Goal: Task Accomplishment & Management: Use online tool/utility

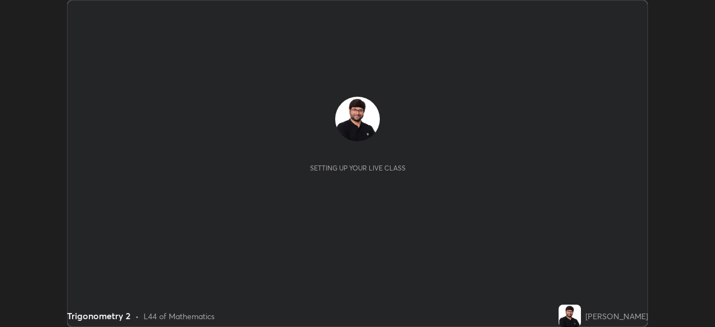
scroll to position [327, 714]
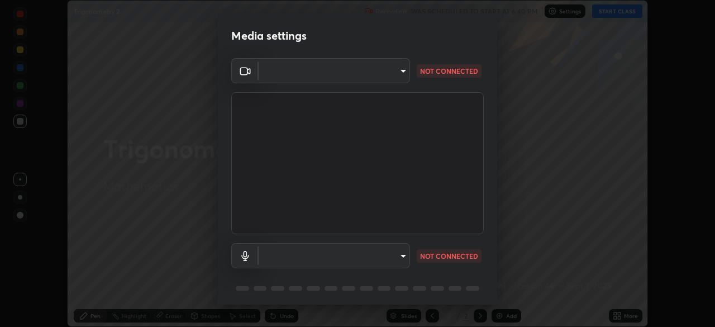
type input "a336d64f64e55d8aa7a740c0692a000d9b2cd72565bf31e1fe246034b728a4c7"
type input "communications"
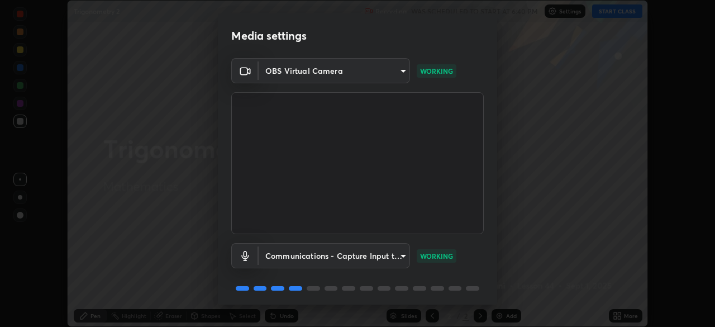
scroll to position [40, 0]
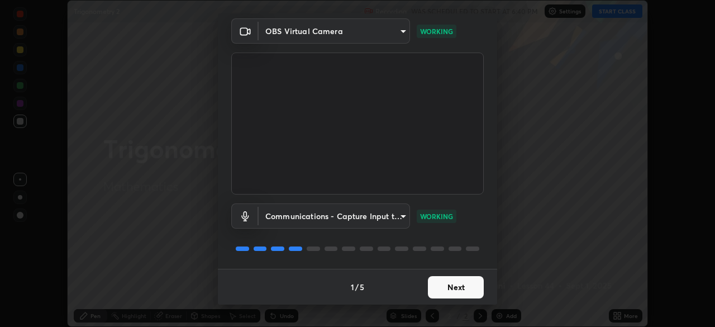
click at [450, 279] on button "Next" at bounding box center [456, 287] width 56 height 22
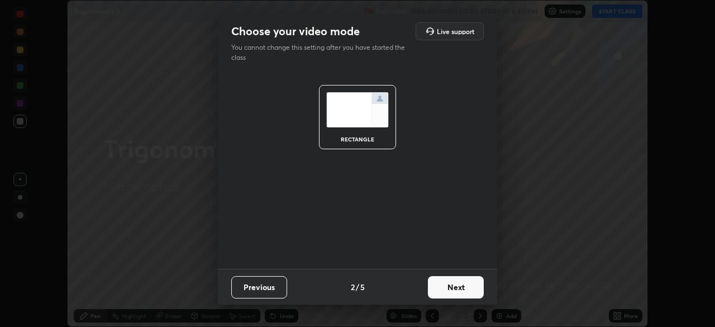
click at [459, 288] on button "Next" at bounding box center [456, 287] width 56 height 22
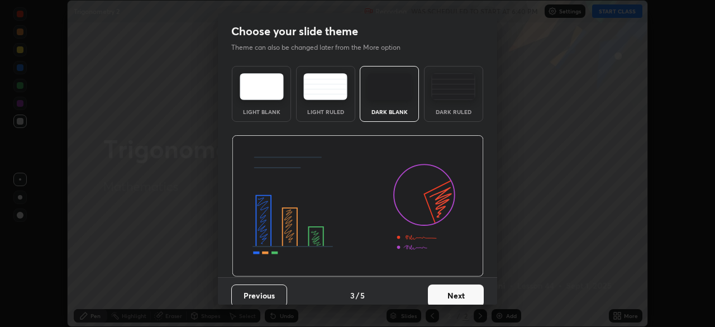
click at [459, 295] on button "Next" at bounding box center [456, 295] width 56 height 22
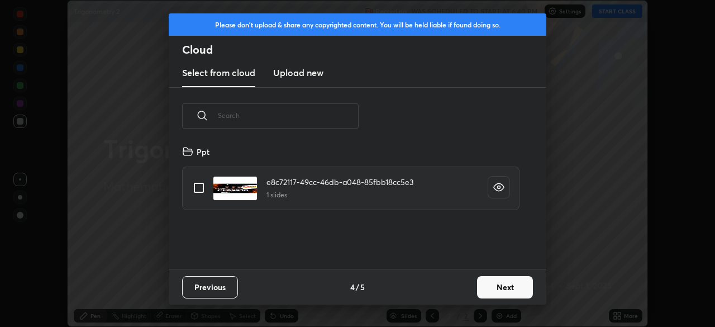
click at [495, 284] on button "Next" at bounding box center [505, 287] width 56 height 22
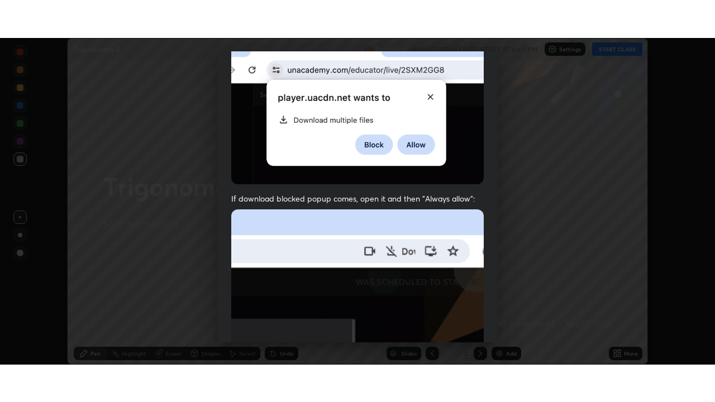
scroll to position [267, 0]
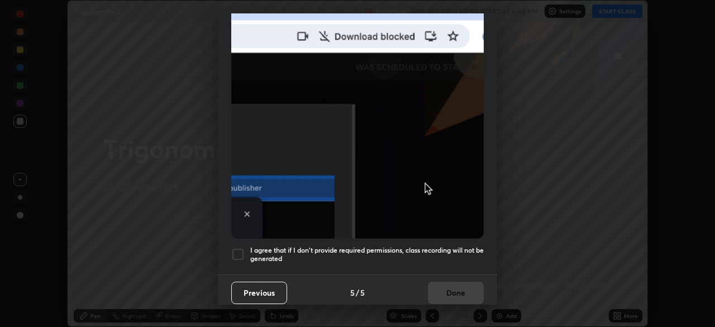
click at [246, 247] on div "I agree that if I don't provide required permissions, class recording will not …" at bounding box center [357, 253] width 252 height 13
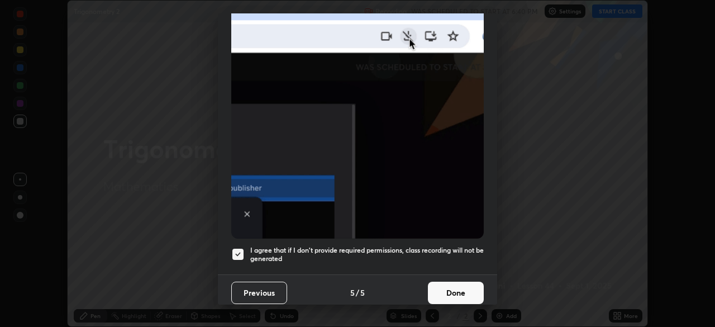
click at [457, 281] on button "Done" at bounding box center [456, 292] width 56 height 22
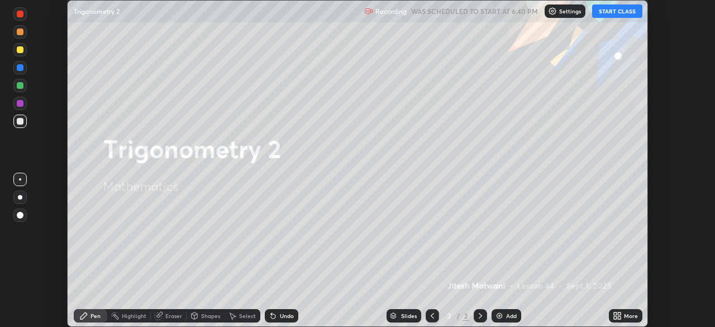
click at [622, 12] on button "START CLASS" at bounding box center [617, 10] width 50 height 13
click at [624, 313] on div "More" at bounding box center [631, 316] width 14 height 6
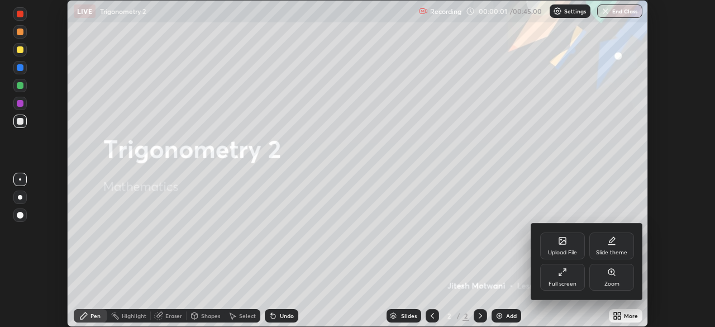
click at [550, 271] on div "Full screen" at bounding box center [562, 277] width 45 height 27
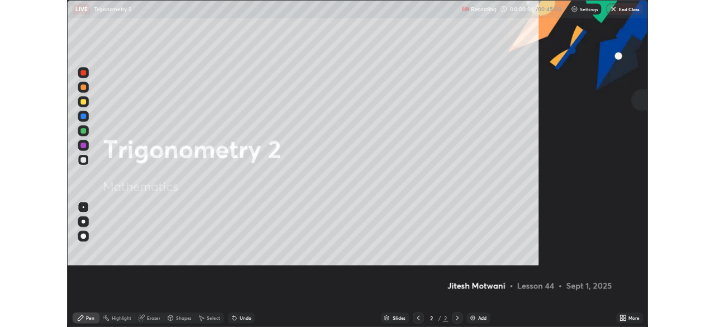
scroll to position [402, 715]
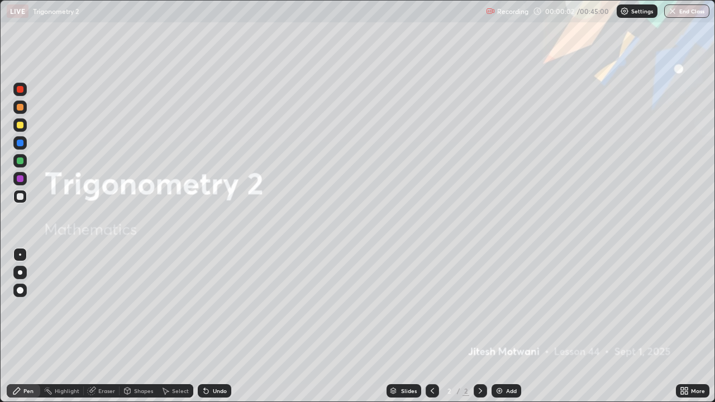
click at [511, 326] on div "Add" at bounding box center [511, 391] width 11 height 6
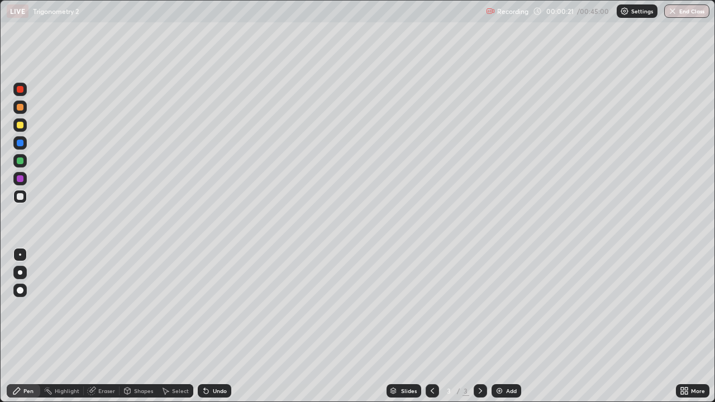
click at [54, 326] on div "Highlight" at bounding box center [62, 390] width 44 height 13
click at [56, 326] on div "Highlight" at bounding box center [67, 391] width 25 height 6
click at [213, 326] on div "Undo" at bounding box center [220, 391] width 14 height 6
click at [217, 326] on div "Undo" at bounding box center [220, 391] width 14 height 6
click at [213, 326] on div "Undo" at bounding box center [220, 391] width 14 height 6
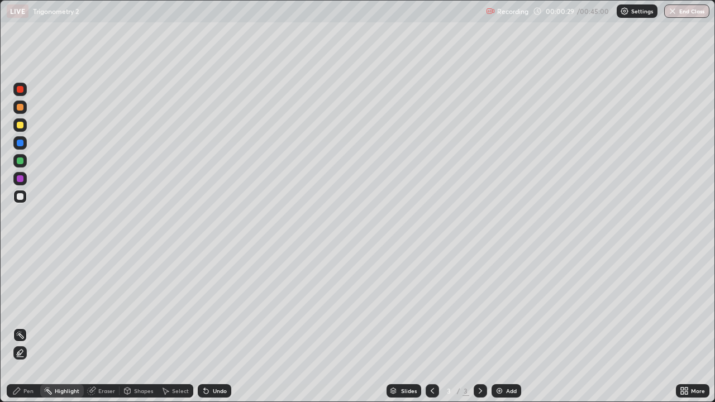
click at [208, 326] on div "Undo" at bounding box center [214, 390] width 33 height 13
click at [431, 326] on icon at bounding box center [432, 390] width 9 height 9
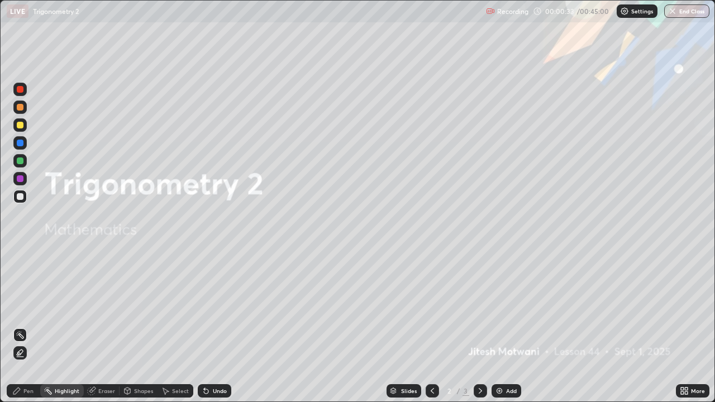
click at [479, 326] on icon at bounding box center [480, 390] width 9 height 9
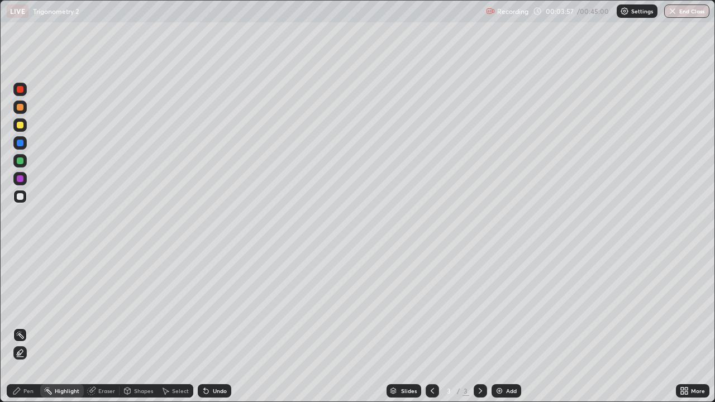
click at [215, 326] on div "Undo" at bounding box center [214, 390] width 33 height 13
click at [686, 326] on icon at bounding box center [685, 388] width 3 height 3
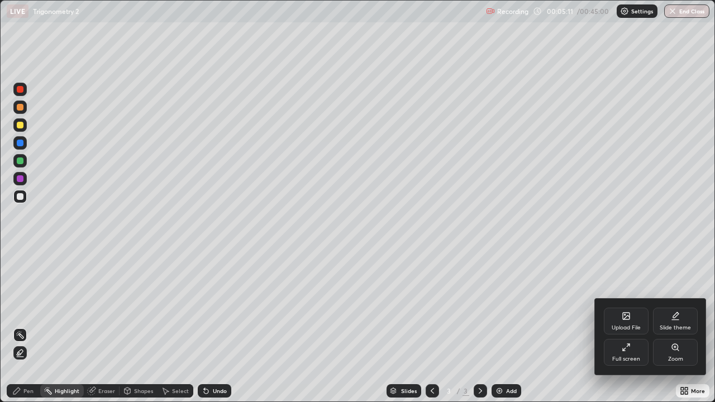
click at [631, 326] on div "Full screen" at bounding box center [626, 352] width 45 height 27
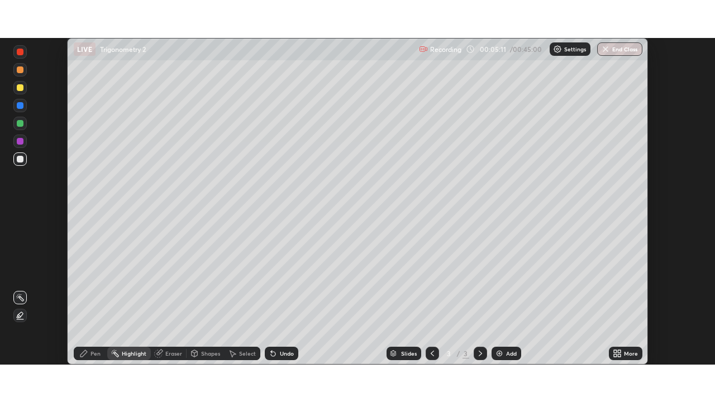
scroll to position [55502, 55114]
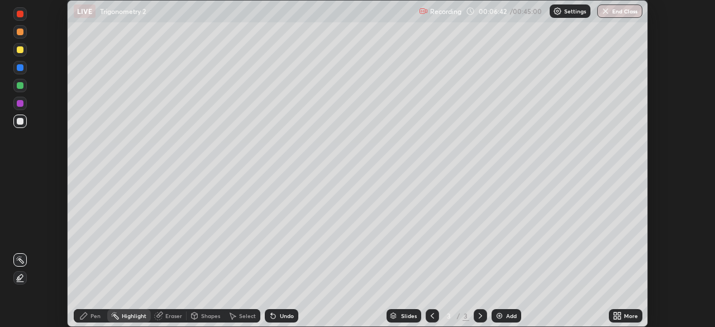
click at [631, 315] on div "More" at bounding box center [631, 316] width 14 height 6
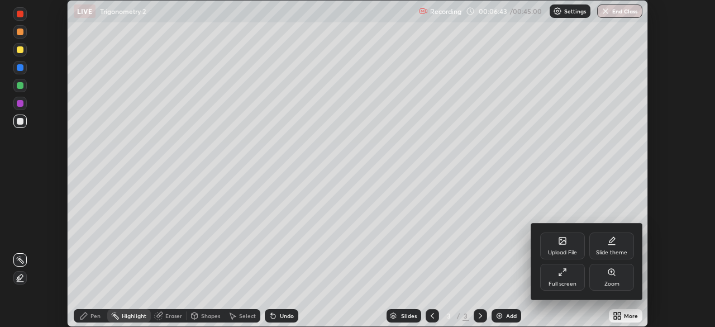
click at [567, 283] on div "Full screen" at bounding box center [562, 284] width 28 height 6
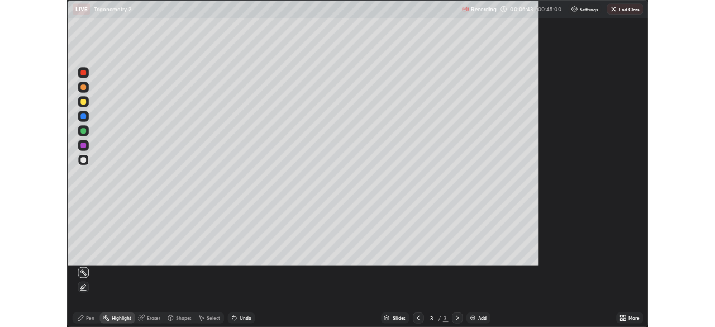
scroll to position [402, 715]
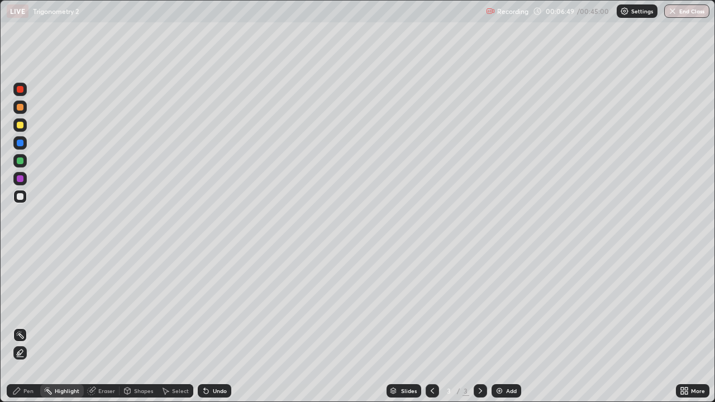
click at [696, 326] on div "More" at bounding box center [698, 391] width 14 height 6
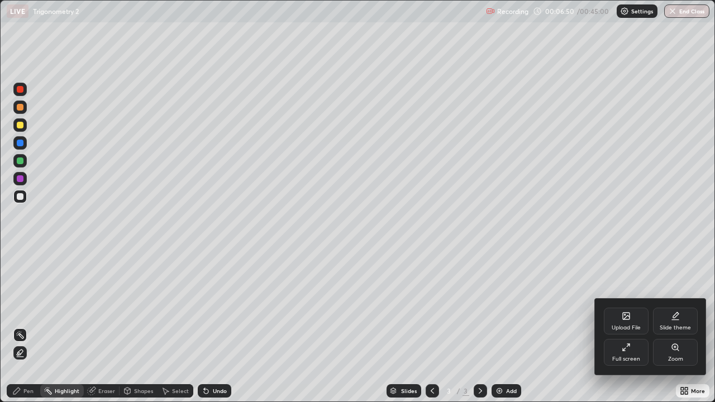
click at [629, 326] on div "Full screen" at bounding box center [626, 352] width 45 height 27
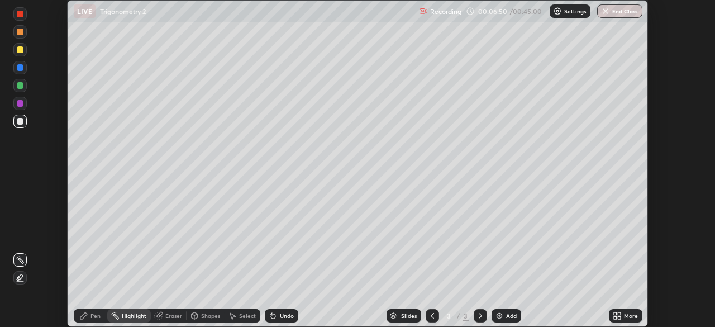
scroll to position [55502, 55114]
click at [628, 315] on div "More" at bounding box center [631, 316] width 14 height 6
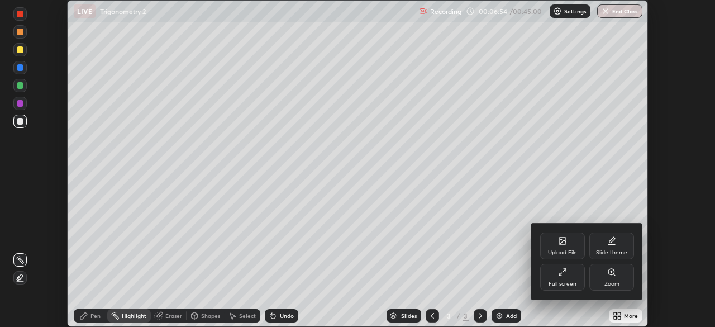
click at [564, 247] on div "Upload File" at bounding box center [562, 245] width 45 height 27
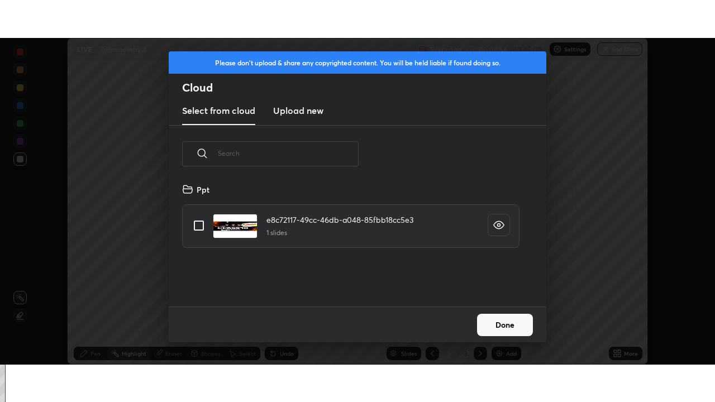
scroll to position [124, 358]
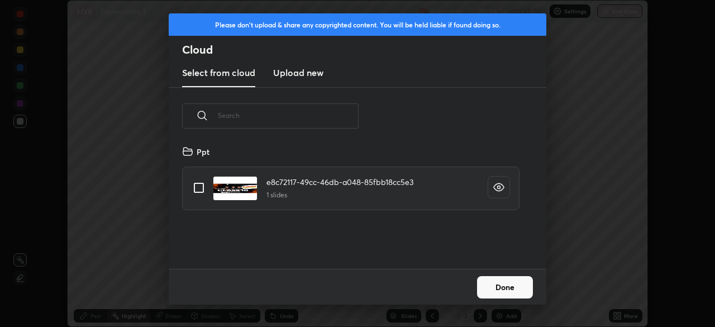
click at [296, 71] on h3 "Upload new" at bounding box center [298, 72] width 50 height 13
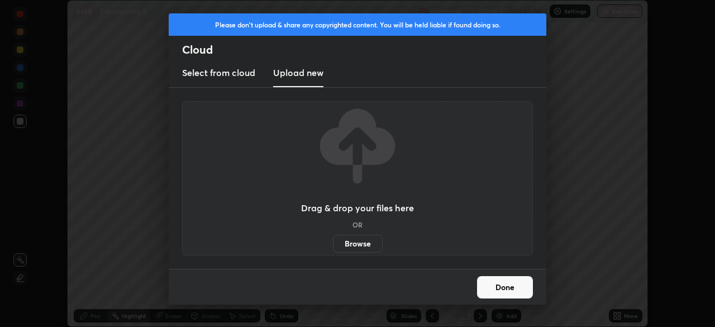
click at [363, 244] on label "Browse" at bounding box center [358, 243] width 50 height 18
click at [333, 244] on input "Browse" at bounding box center [333, 243] width 0 height 18
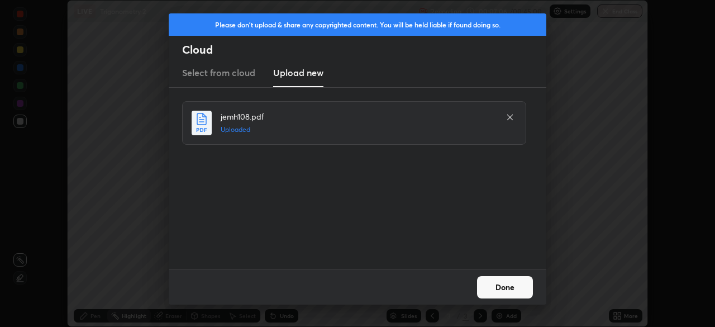
click at [516, 285] on button "Done" at bounding box center [505, 287] width 56 height 22
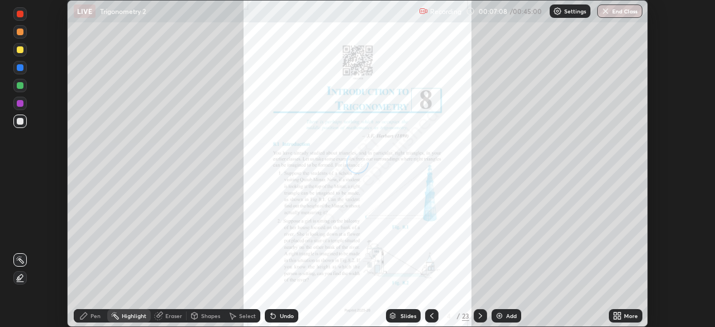
click at [626, 314] on div "More" at bounding box center [631, 316] width 14 height 6
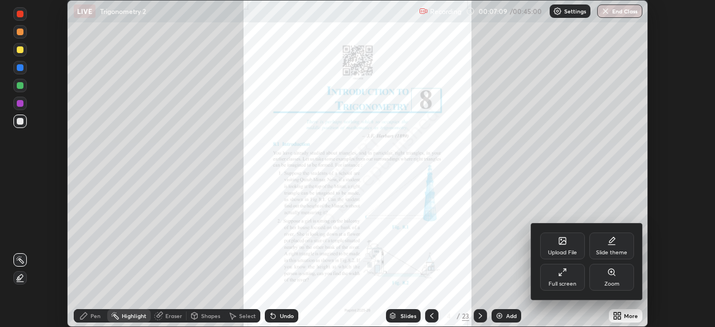
click at [567, 276] on div "Full screen" at bounding box center [562, 277] width 45 height 27
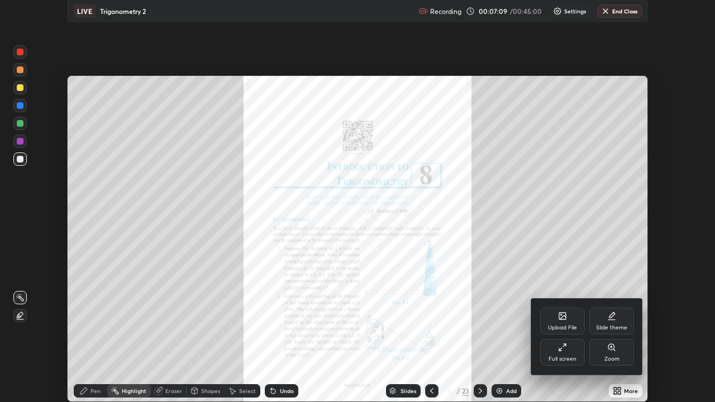
scroll to position [402, 715]
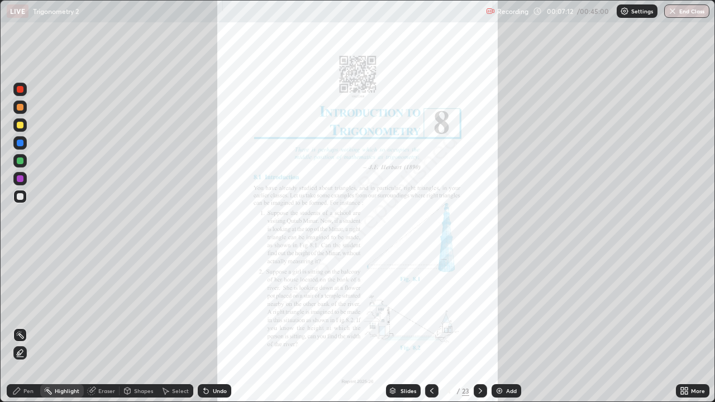
click at [405, 326] on div "Slides" at bounding box center [408, 391] width 16 height 6
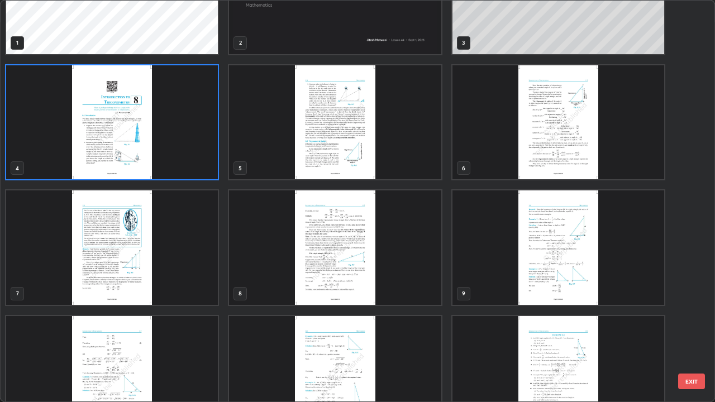
scroll to position [122, 0]
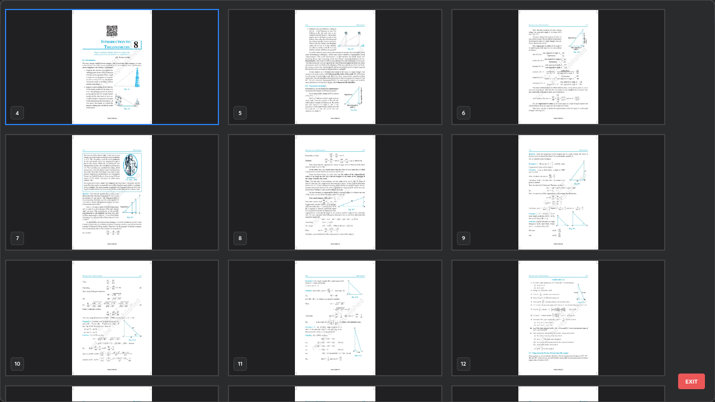
click at [555, 309] on img "grid" at bounding box center [558, 318] width 212 height 114
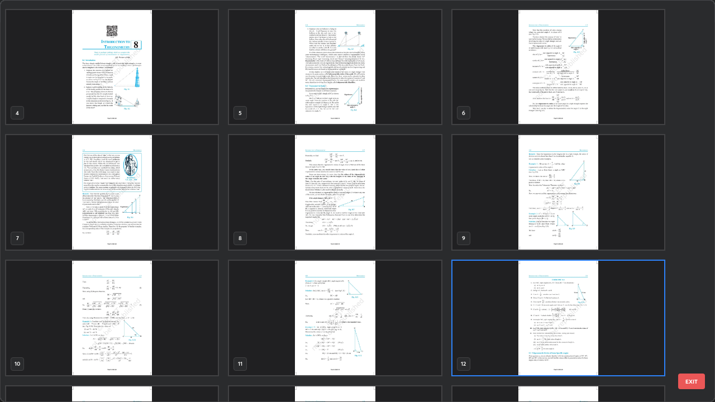
click at [555, 309] on img "grid" at bounding box center [558, 318] width 212 height 114
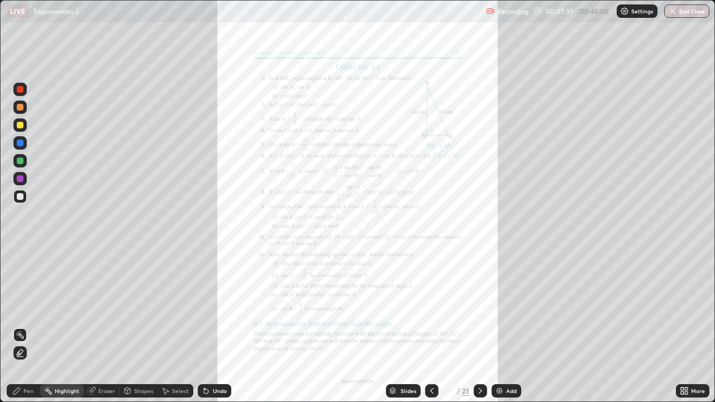
click at [19, 128] on div at bounding box center [20, 125] width 7 height 7
click at [19, 125] on div at bounding box center [20, 125] width 7 height 7
click at [222, 326] on div "Undo" at bounding box center [220, 391] width 14 height 6
click at [25, 326] on div "Pen" at bounding box center [28, 391] width 10 height 6
click at [21, 108] on div at bounding box center [20, 107] width 7 height 7
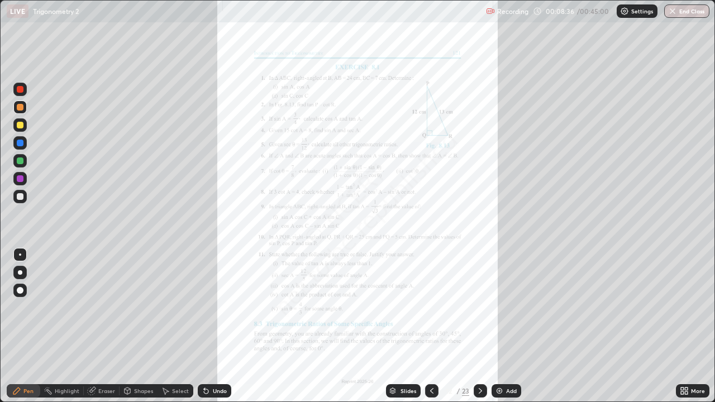
click at [22, 200] on div at bounding box center [19, 196] width 13 height 13
click at [213, 326] on div "Undo" at bounding box center [214, 390] width 33 height 13
click at [21, 107] on div at bounding box center [20, 107] width 7 height 7
click at [18, 127] on div at bounding box center [20, 125] width 7 height 7
click at [15, 142] on div at bounding box center [19, 142] width 13 height 13
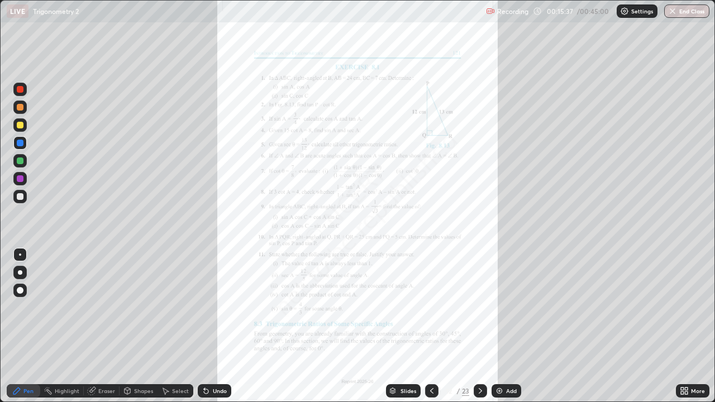
click at [20, 195] on div at bounding box center [20, 196] width 7 height 7
click at [206, 326] on icon at bounding box center [206, 390] width 9 height 9
click at [204, 326] on icon at bounding box center [206, 391] width 4 height 4
click at [433, 326] on div at bounding box center [431, 390] width 13 height 13
click at [432, 326] on icon at bounding box center [431, 390] width 9 height 9
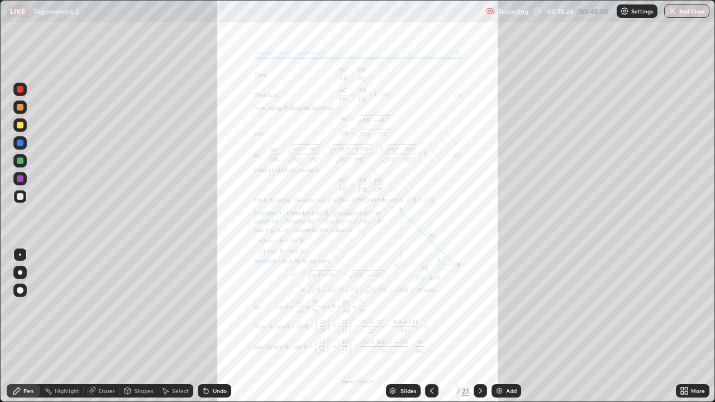
click at [425, 326] on div at bounding box center [431, 390] width 13 height 13
click at [479, 326] on icon at bounding box center [480, 390] width 9 height 9
click at [430, 326] on icon at bounding box center [431, 390] width 9 height 9
click at [479, 326] on icon at bounding box center [480, 390] width 9 height 9
click at [430, 326] on icon at bounding box center [431, 390] width 9 height 9
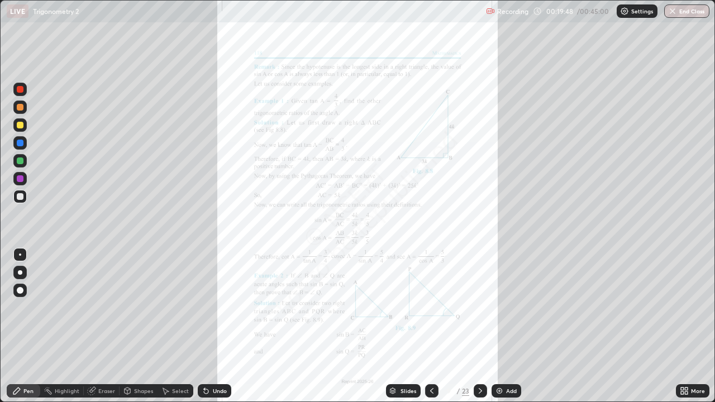
click at [480, 326] on icon at bounding box center [480, 390] width 9 height 9
click at [431, 326] on icon at bounding box center [431, 390] width 9 height 9
click at [479, 326] on icon at bounding box center [480, 390] width 9 height 9
click at [480, 326] on icon at bounding box center [480, 390] width 9 height 9
click at [478, 326] on icon at bounding box center [479, 391] width 3 height 6
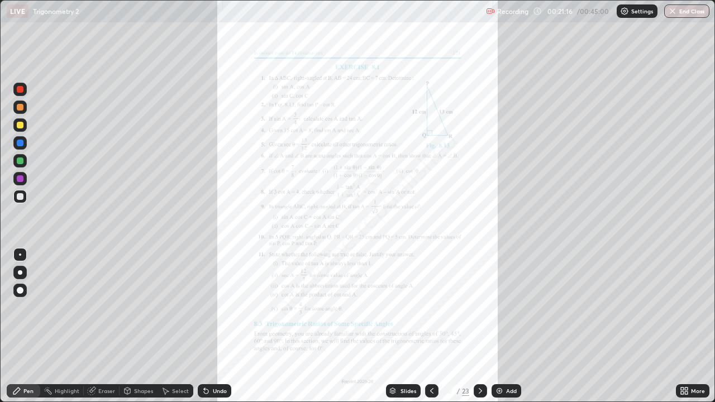
click at [507, 326] on div "Add" at bounding box center [511, 391] width 11 height 6
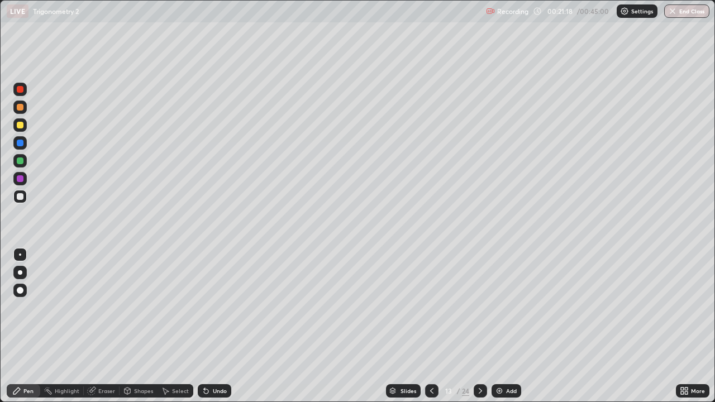
click at [18, 118] on div at bounding box center [19, 125] width 13 height 18
click at [213, 326] on div "Undo" at bounding box center [220, 391] width 14 height 6
click at [102, 326] on div "Eraser" at bounding box center [106, 391] width 17 height 6
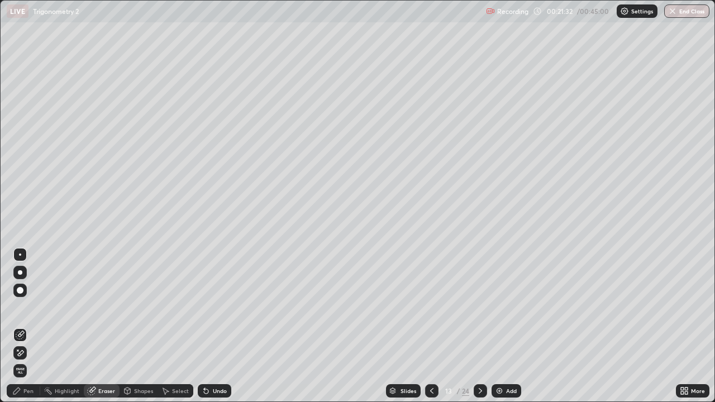
click at [23, 326] on div "Pen" at bounding box center [23, 390] width 33 height 13
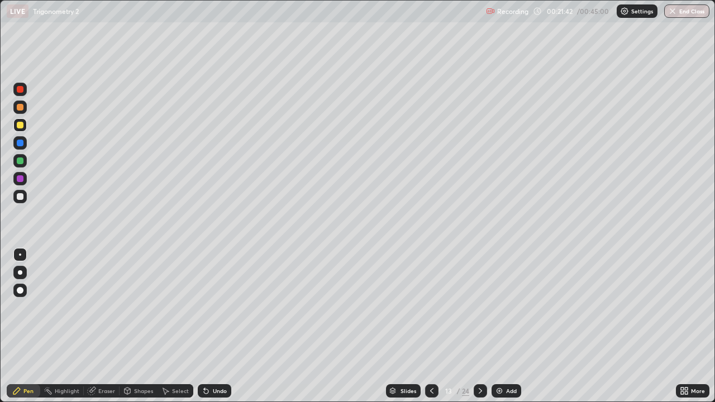
click at [20, 197] on div at bounding box center [20, 196] width 7 height 7
click at [213, 326] on div "Undo" at bounding box center [220, 391] width 14 height 6
click at [22, 110] on div at bounding box center [20, 107] width 7 height 7
click at [19, 196] on div at bounding box center [20, 196] width 7 height 7
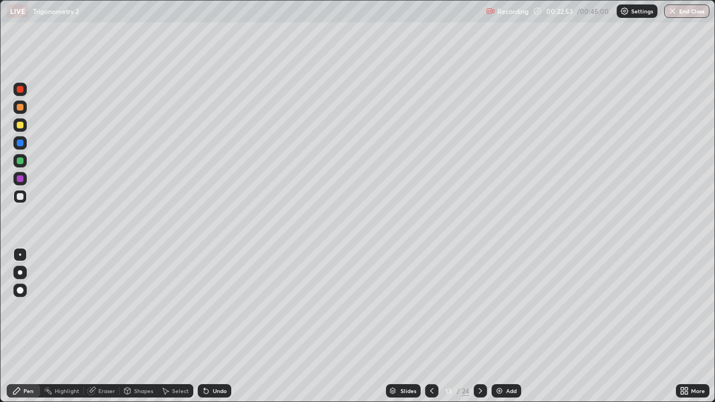
click at [213, 326] on div "Undo" at bounding box center [220, 391] width 14 height 6
click at [218, 326] on div "Undo" at bounding box center [220, 391] width 14 height 6
click at [432, 326] on icon at bounding box center [431, 390] width 9 height 9
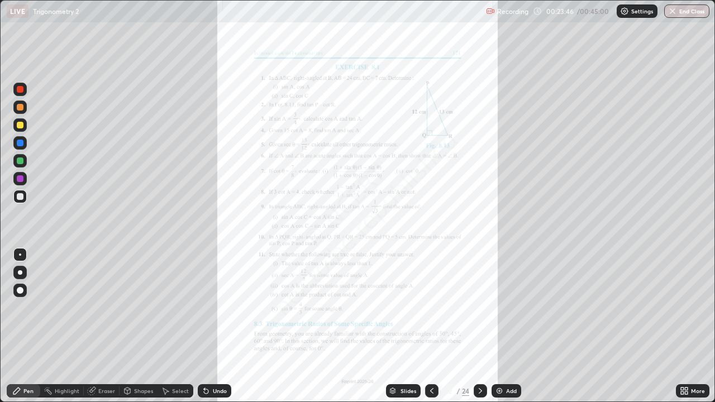
click at [479, 326] on icon at bounding box center [480, 390] width 9 height 9
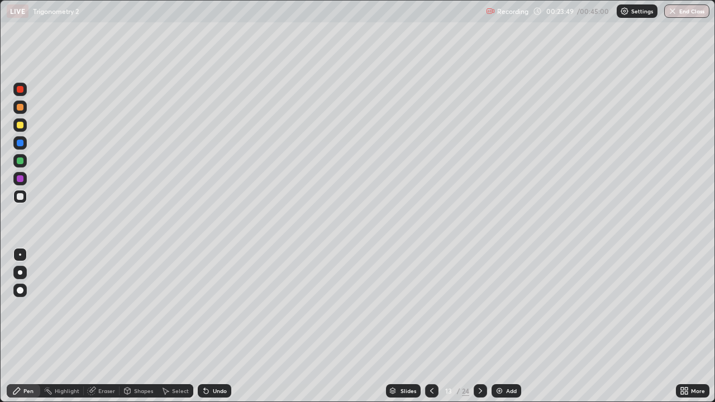
click at [432, 326] on icon at bounding box center [431, 391] width 3 height 6
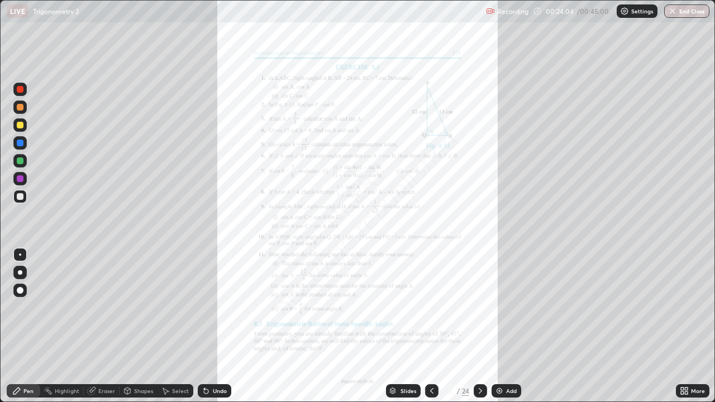
click at [507, 326] on div "Add" at bounding box center [511, 391] width 11 height 6
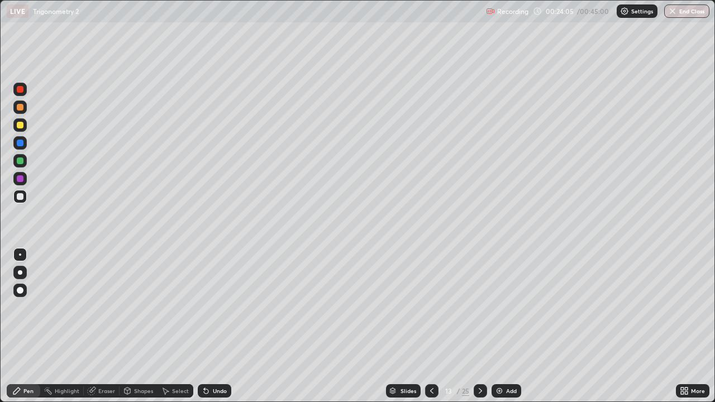
click at [21, 124] on div at bounding box center [20, 125] width 7 height 7
click at [141, 326] on div "Shapes" at bounding box center [138, 390] width 38 height 13
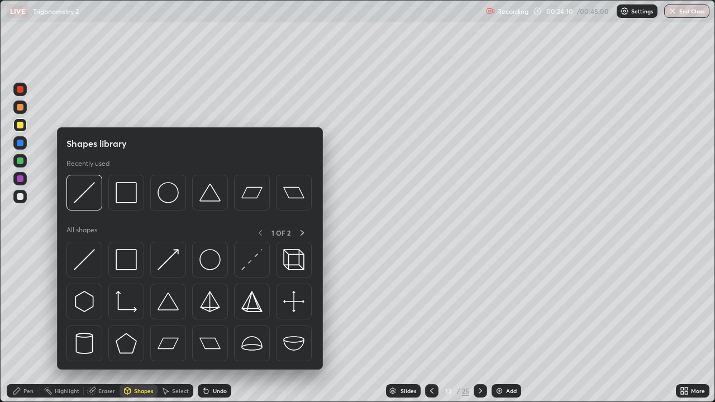
click at [144, 326] on div "Shapes" at bounding box center [143, 391] width 19 height 6
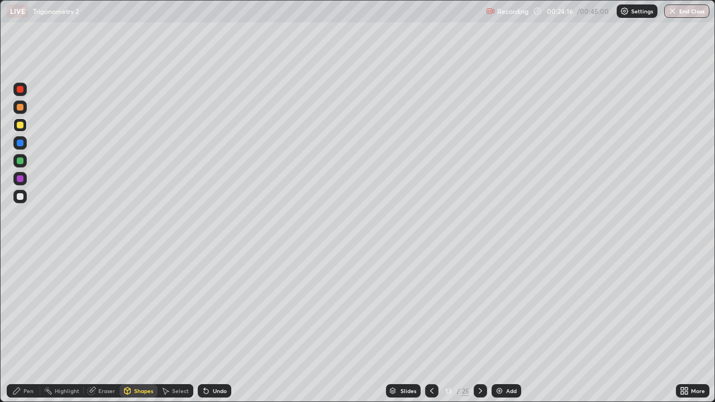
click at [17, 326] on icon at bounding box center [16, 390] width 7 height 7
click at [430, 326] on div at bounding box center [431, 390] width 13 height 13
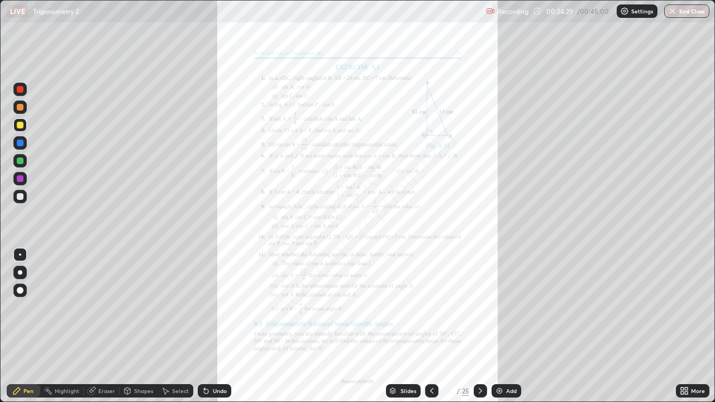
click at [484, 326] on div at bounding box center [479, 390] width 13 height 13
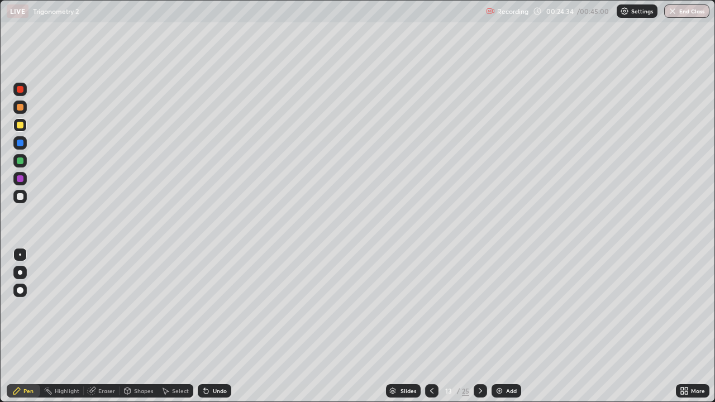
click at [210, 326] on div "Undo" at bounding box center [214, 390] width 33 height 13
click at [18, 160] on div at bounding box center [20, 160] width 7 height 7
click at [26, 195] on div at bounding box center [19, 196] width 13 height 13
click at [217, 326] on div "Undo" at bounding box center [220, 391] width 14 height 6
click at [215, 326] on div "Undo" at bounding box center [220, 391] width 14 height 6
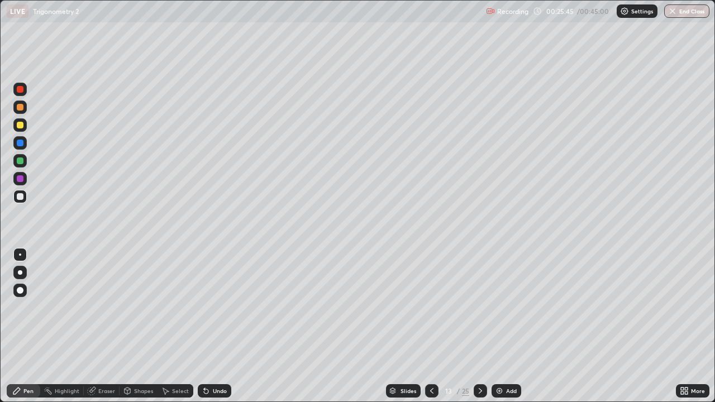
click at [215, 326] on div "Undo" at bounding box center [220, 391] width 14 height 6
click at [213, 326] on div "Undo" at bounding box center [220, 391] width 14 height 6
click at [214, 326] on div "Undo" at bounding box center [220, 391] width 14 height 6
click at [214, 326] on div "Undo" at bounding box center [214, 390] width 33 height 13
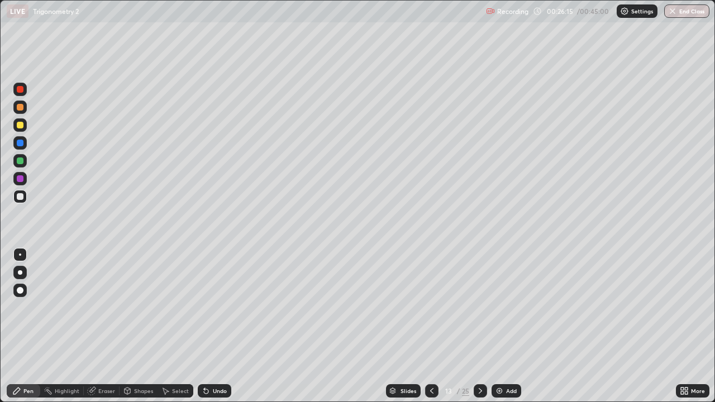
click at [16, 113] on div at bounding box center [19, 106] width 13 height 13
click at [19, 197] on div at bounding box center [20, 196] width 7 height 7
click at [19, 108] on div at bounding box center [20, 107] width 7 height 7
click at [25, 197] on div at bounding box center [19, 196] width 13 height 13
click at [17, 125] on div at bounding box center [20, 125] width 7 height 7
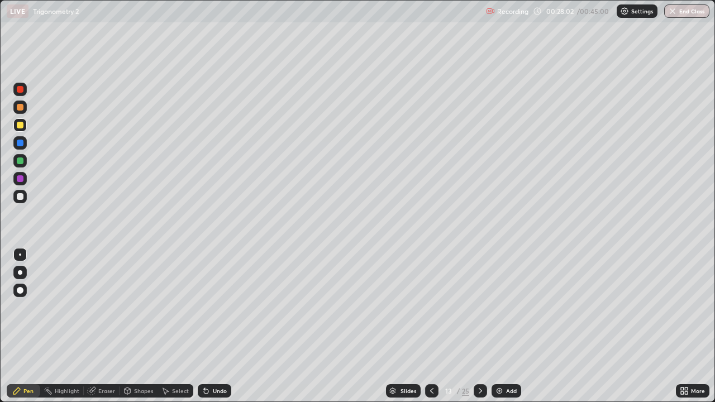
click at [434, 326] on icon at bounding box center [431, 390] width 9 height 9
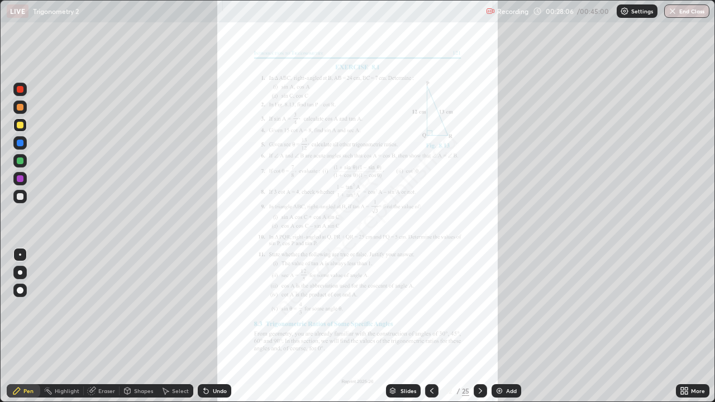
click at [478, 326] on icon at bounding box center [480, 390] width 9 height 9
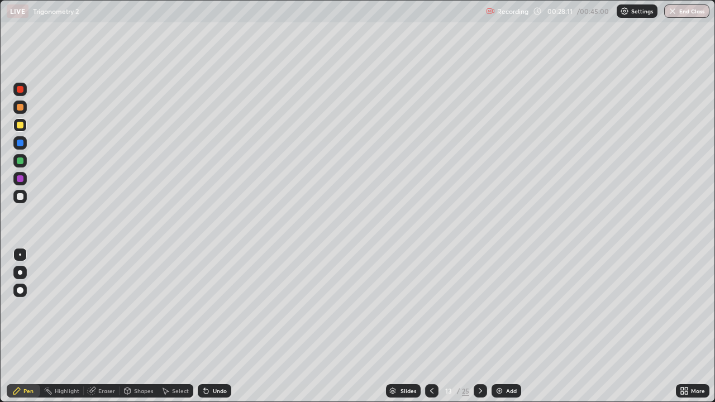
click at [429, 326] on icon at bounding box center [431, 390] width 9 height 9
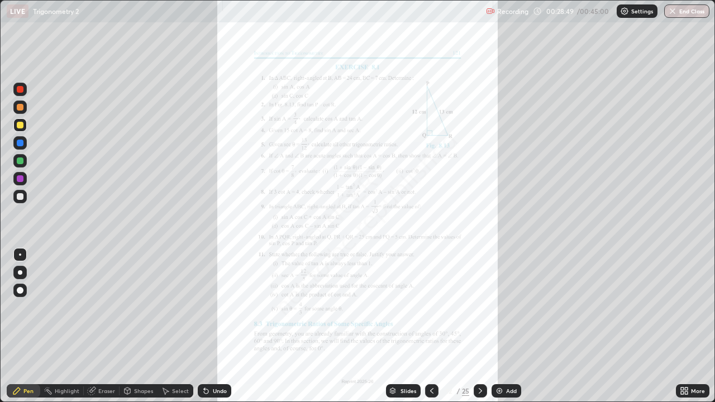
click at [479, 326] on icon at bounding box center [480, 390] width 9 height 9
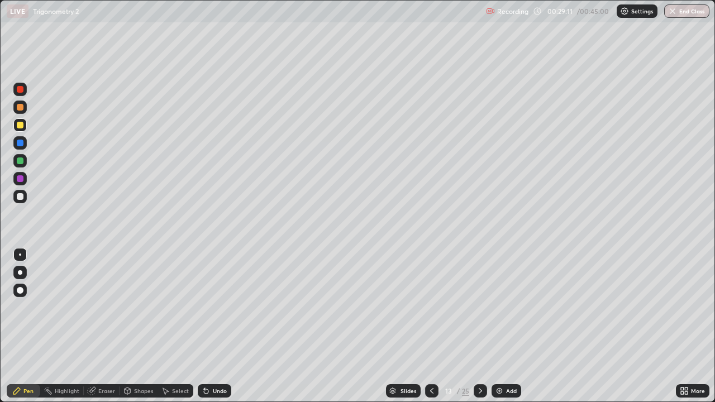
click at [430, 326] on icon at bounding box center [431, 390] width 9 height 9
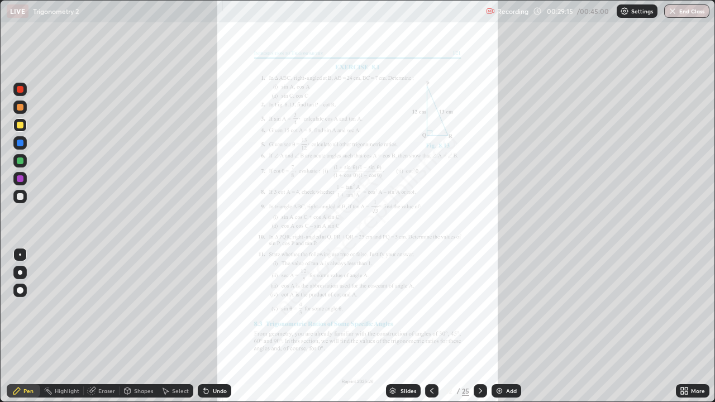
click at [514, 326] on div "Add" at bounding box center [511, 391] width 11 height 6
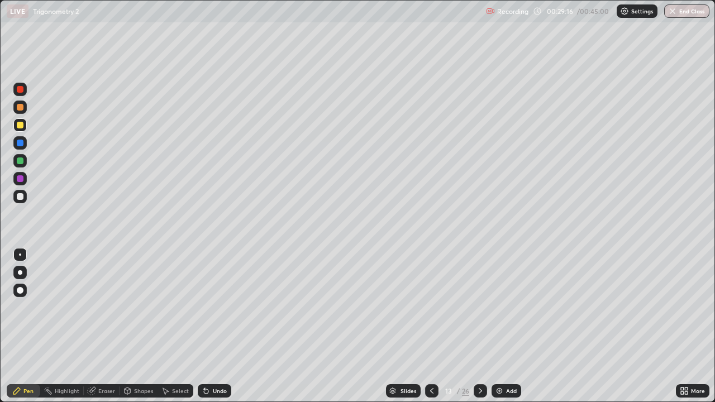
click at [18, 126] on div at bounding box center [20, 125] width 7 height 7
click at [430, 326] on icon at bounding box center [431, 390] width 9 height 9
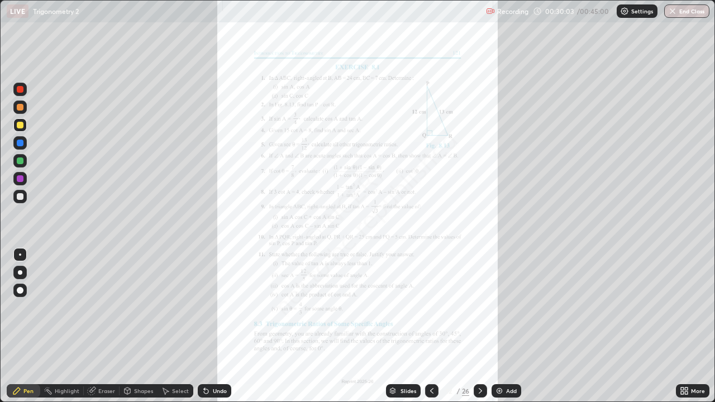
click at [213, 326] on div "Undo" at bounding box center [220, 391] width 14 height 6
click at [477, 326] on icon at bounding box center [480, 390] width 9 height 9
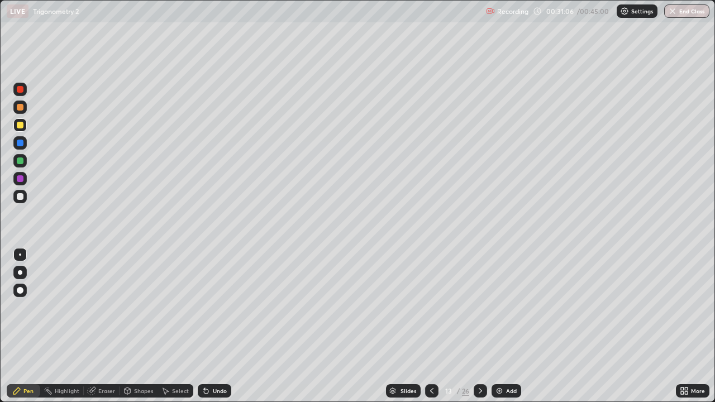
click at [434, 326] on icon at bounding box center [431, 390] width 9 height 9
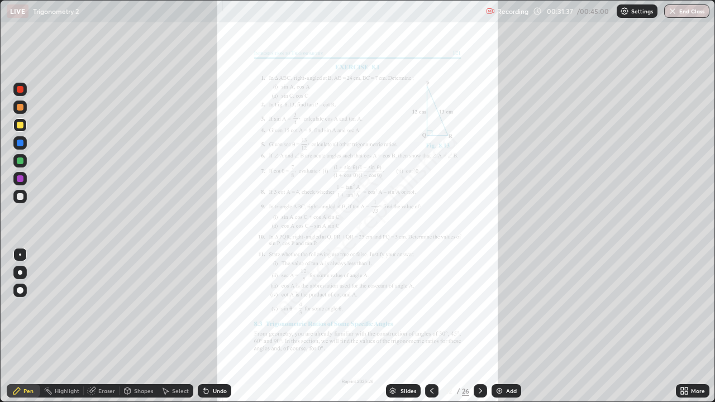
click at [478, 326] on icon at bounding box center [479, 391] width 3 height 6
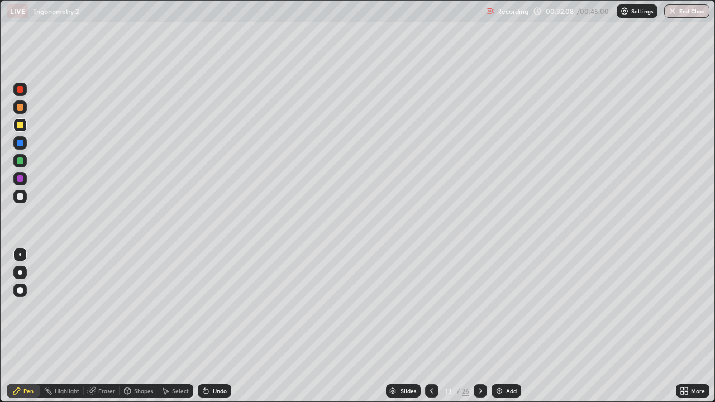
click at [432, 326] on icon at bounding box center [431, 390] width 9 height 9
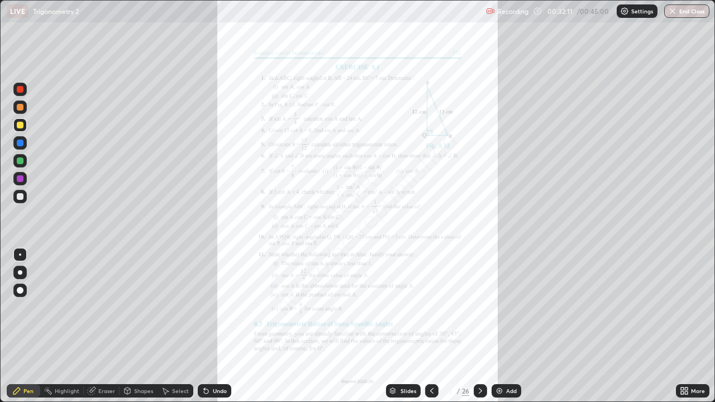
click at [479, 326] on icon at bounding box center [480, 390] width 9 height 9
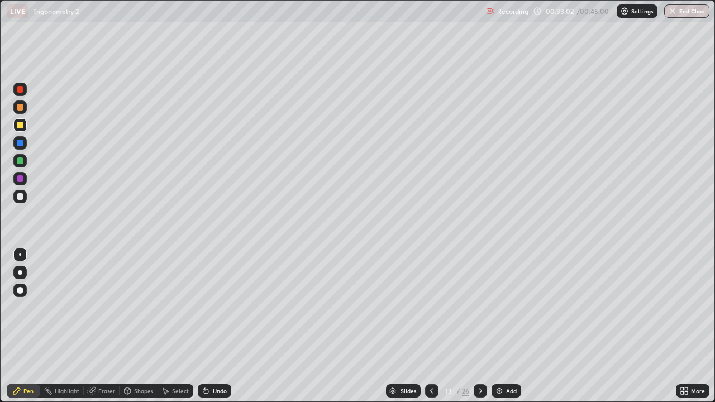
click at [513, 326] on div "Add" at bounding box center [511, 391] width 11 height 6
click at [25, 89] on div at bounding box center [19, 89] width 13 height 13
click at [17, 106] on div at bounding box center [20, 107] width 7 height 7
click at [20, 195] on div at bounding box center [20, 196] width 7 height 7
click at [430, 326] on icon at bounding box center [432, 390] width 9 height 9
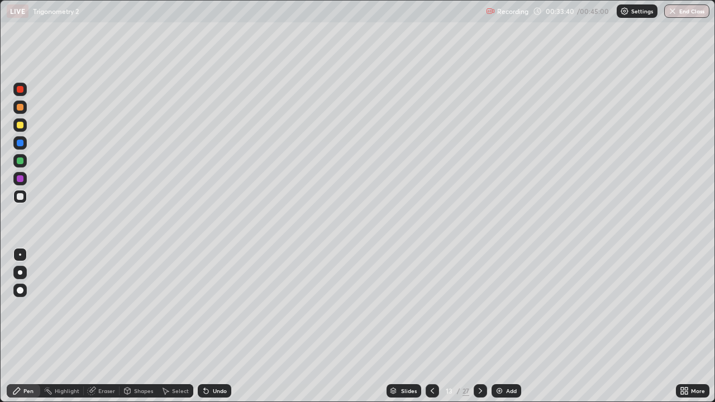
click at [476, 326] on div at bounding box center [479, 390] width 13 height 13
click at [430, 326] on icon at bounding box center [432, 390] width 9 height 9
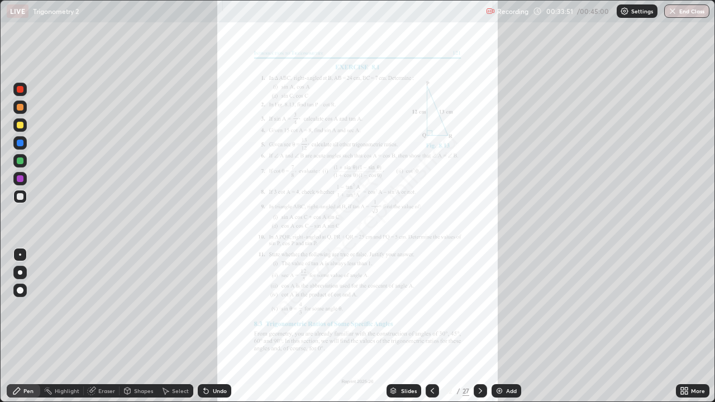
click at [479, 326] on icon at bounding box center [480, 390] width 9 height 9
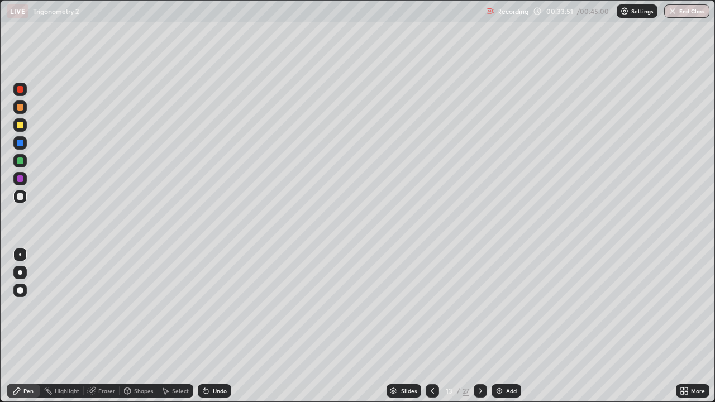
click at [479, 326] on icon at bounding box center [480, 390] width 9 height 9
click at [430, 326] on icon at bounding box center [432, 390] width 9 height 9
click at [478, 326] on icon at bounding box center [480, 390] width 9 height 9
click at [20, 143] on div at bounding box center [20, 143] width 7 height 7
click at [20, 200] on div at bounding box center [19, 196] width 13 height 13
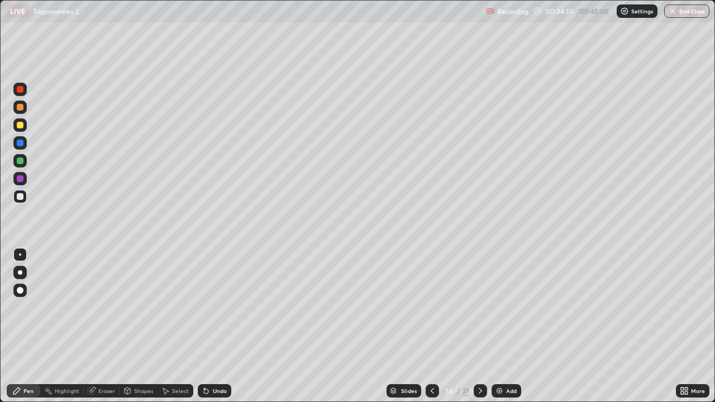
click at [213, 326] on div "Undo" at bounding box center [220, 391] width 14 height 6
click at [220, 326] on div "Undo" at bounding box center [220, 391] width 14 height 6
click at [104, 326] on div "Eraser" at bounding box center [106, 391] width 17 height 6
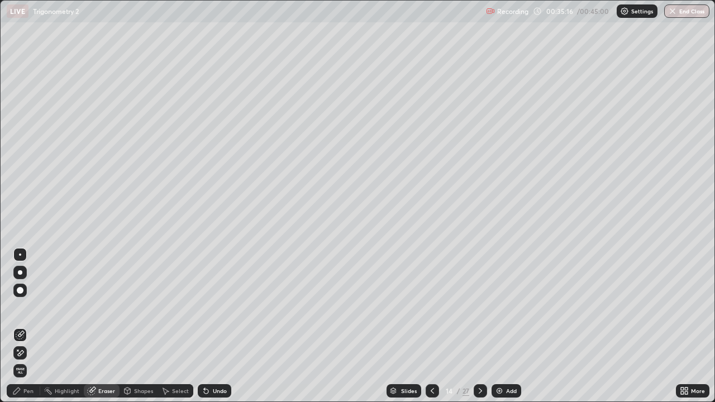
click at [99, 326] on div "Eraser" at bounding box center [106, 391] width 17 height 6
click at [21, 326] on div "Pen" at bounding box center [23, 390] width 33 height 13
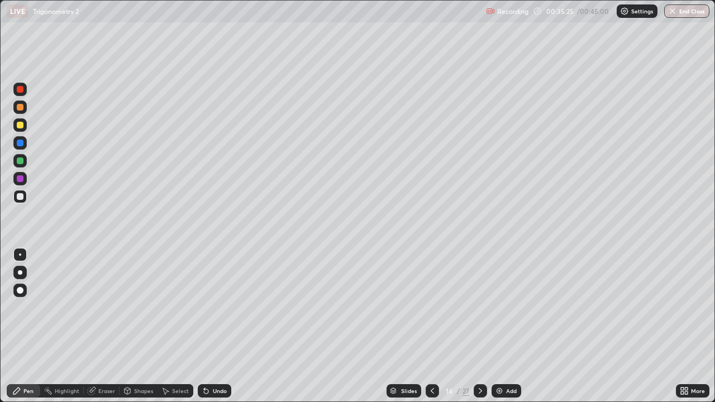
click at [102, 326] on div "Eraser" at bounding box center [102, 390] width 36 height 13
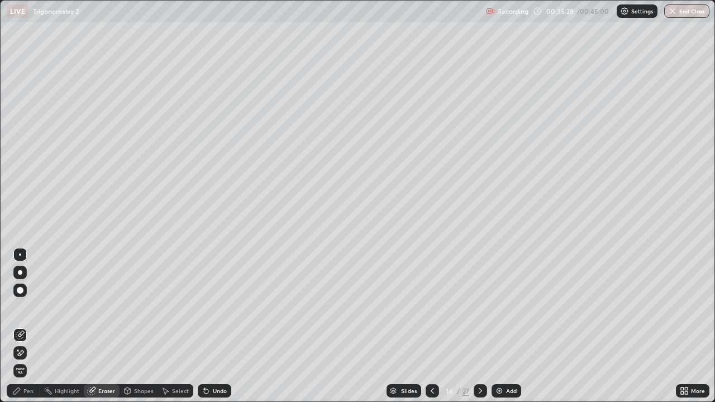
click at [18, 326] on icon at bounding box center [16, 390] width 9 height 9
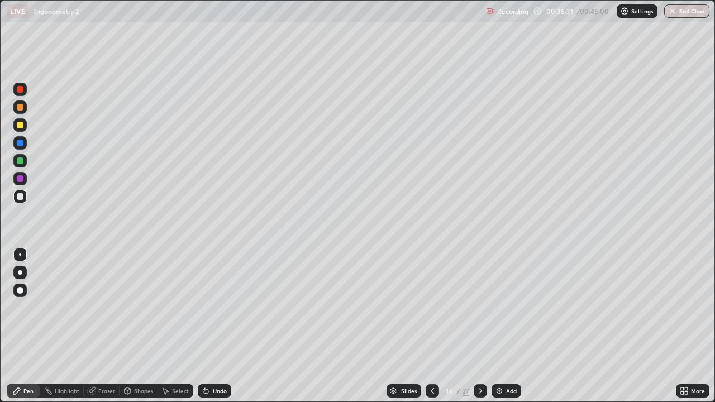
click at [105, 326] on div "Eraser" at bounding box center [106, 391] width 17 height 6
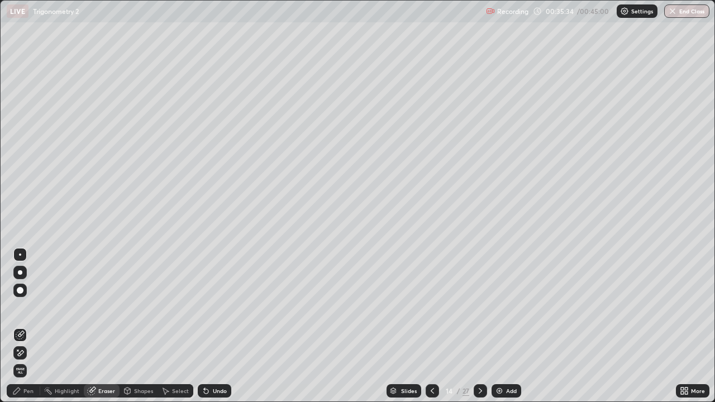
click at [23, 326] on div "Pen" at bounding box center [28, 391] width 10 height 6
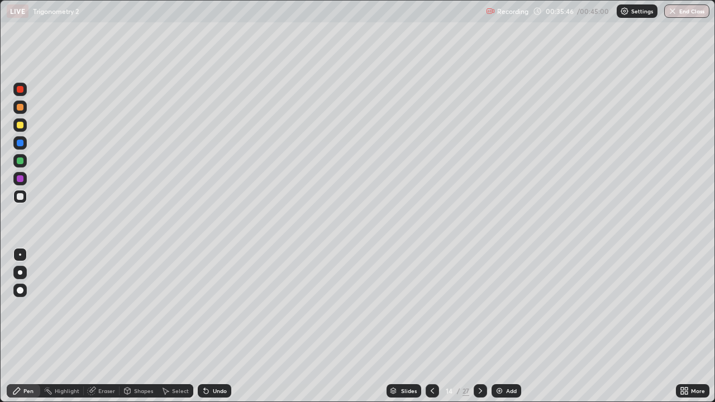
click at [430, 326] on icon at bounding box center [432, 390] width 9 height 9
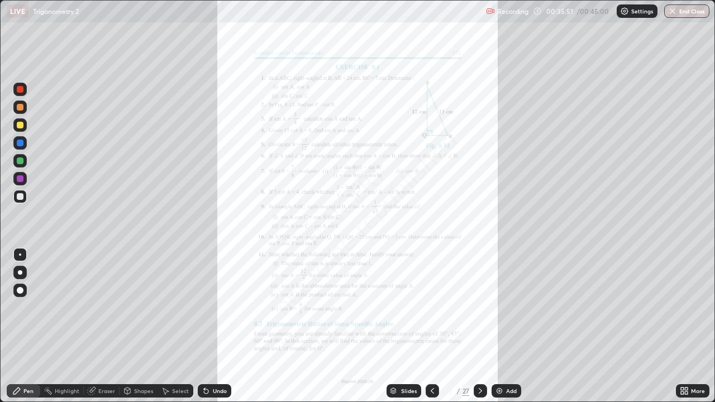
click at [479, 326] on icon at bounding box center [480, 390] width 9 height 9
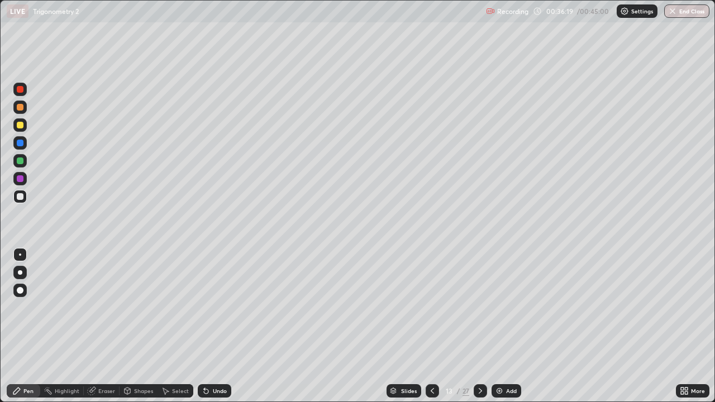
click at [468, 326] on div "27" at bounding box center [465, 391] width 7 height 10
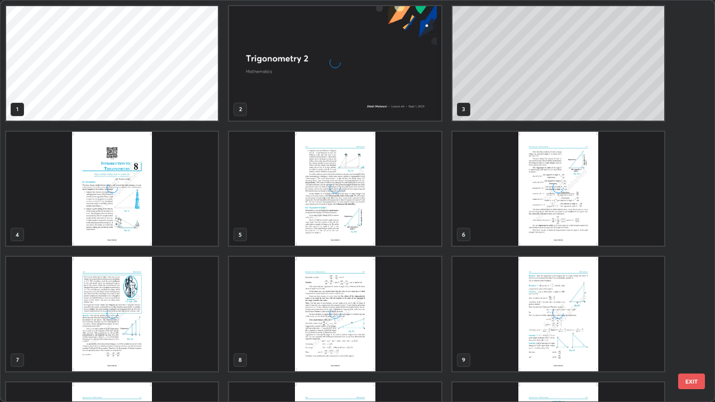
scroll to position [397, 708]
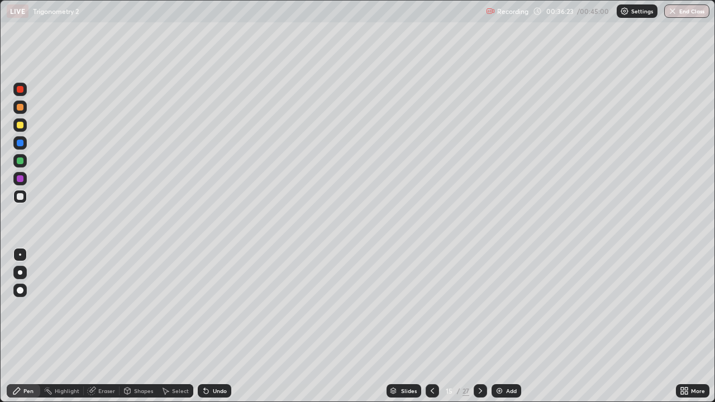
click at [480, 326] on icon at bounding box center [479, 391] width 3 height 6
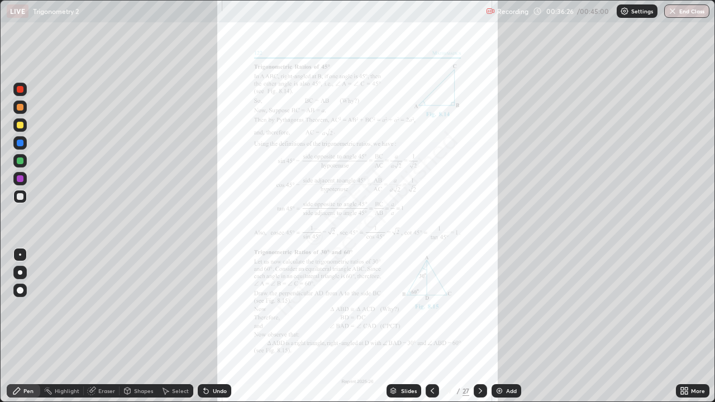
click at [480, 326] on icon at bounding box center [479, 391] width 3 height 6
click at [435, 326] on div at bounding box center [431, 390] width 13 height 13
click at [431, 326] on icon at bounding box center [432, 390] width 9 height 9
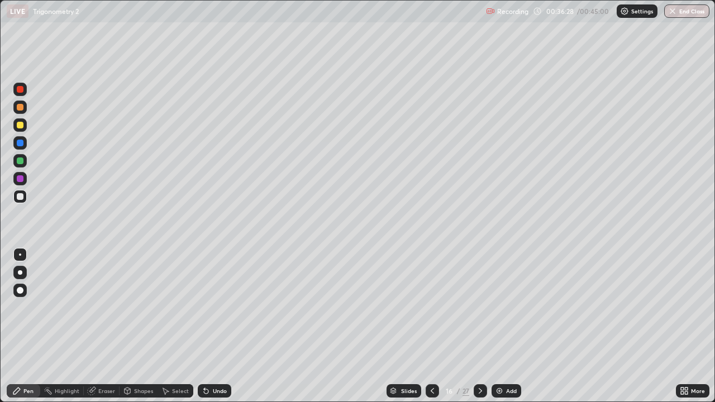
click at [432, 326] on icon at bounding box center [431, 391] width 3 height 6
click at [434, 326] on icon at bounding box center [432, 390] width 9 height 9
click at [430, 326] on icon at bounding box center [432, 390] width 9 height 9
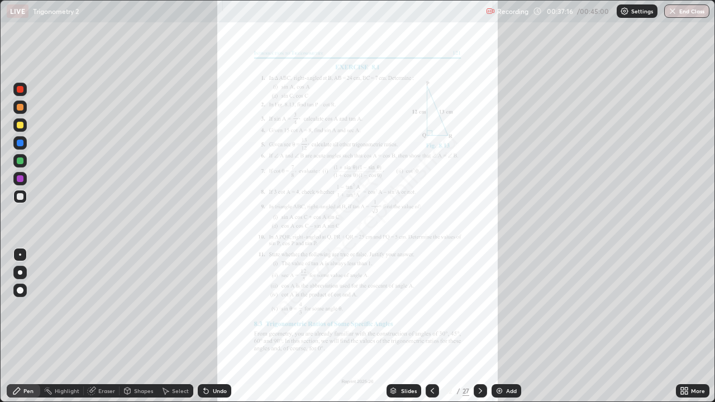
click at [478, 326] on icon at bounding box center [480, 390] width 9 height 9
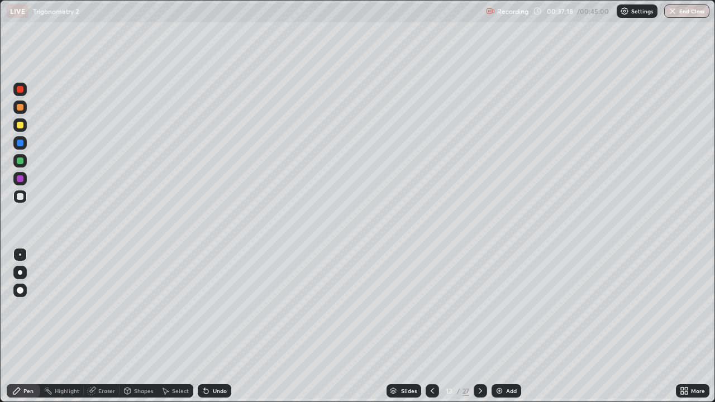
click at [432, 326] on icon at bounding box center [432, 390] width 9 height 9
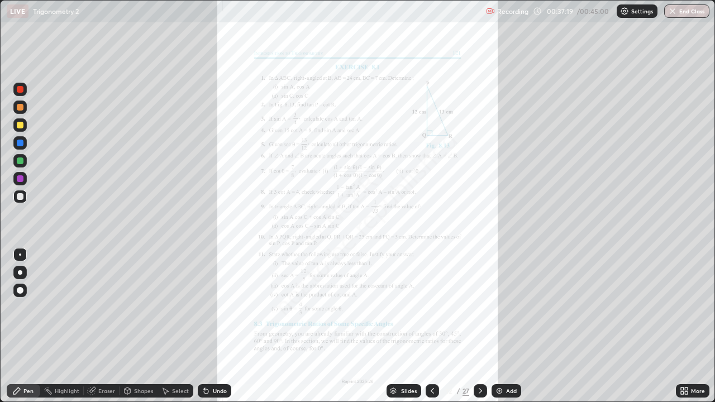
click at [403, 326] on div "Slides" at bounding box center [409, 391] width 16 height 6
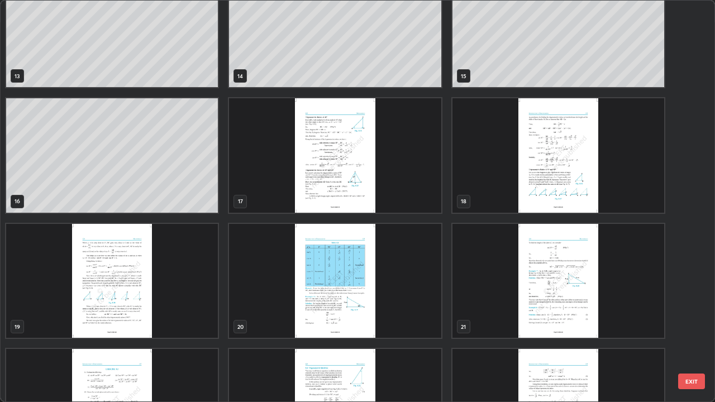
scroll to position [595, 0]
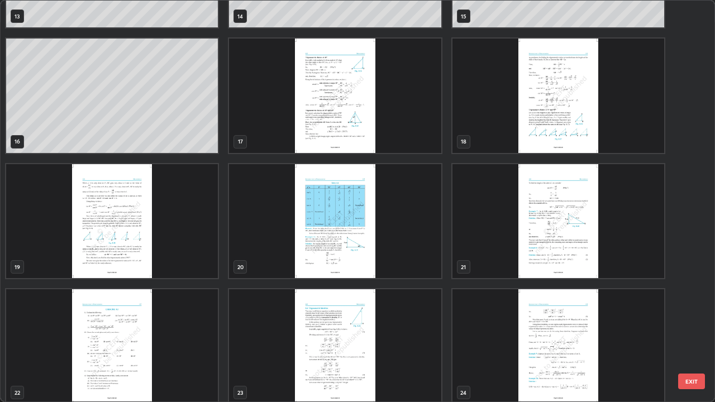
click at [114, 326] on img "grid" at bounding box center [112, 346] width 212 height 114
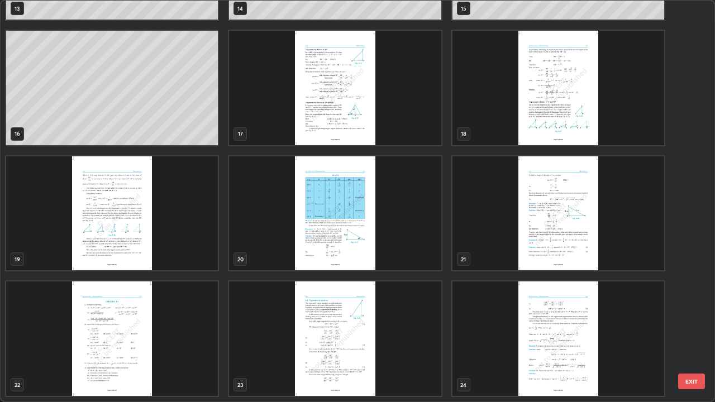
click at [114, 326] on img "grid" at bounding box center [112, 338] width 212 height 114
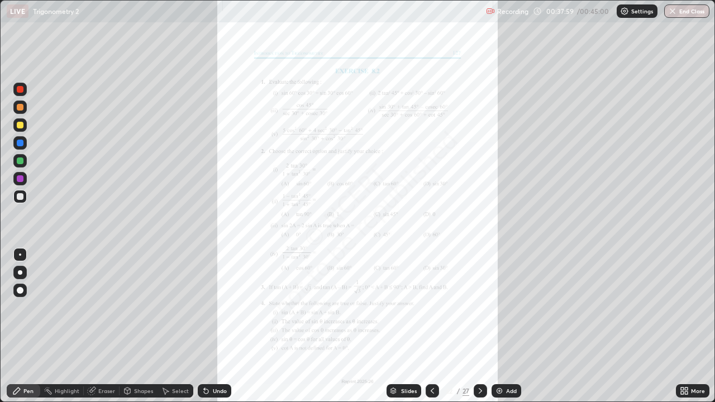
click at [17, 125] on div at bounding box center [20, 125] width 7 height 7
click at [21, 142] on div at bounding box center [20, 143] width 7 height 7
click at [507, 326] on div "Add" at bounding box center [511, 391] width 11 height 6
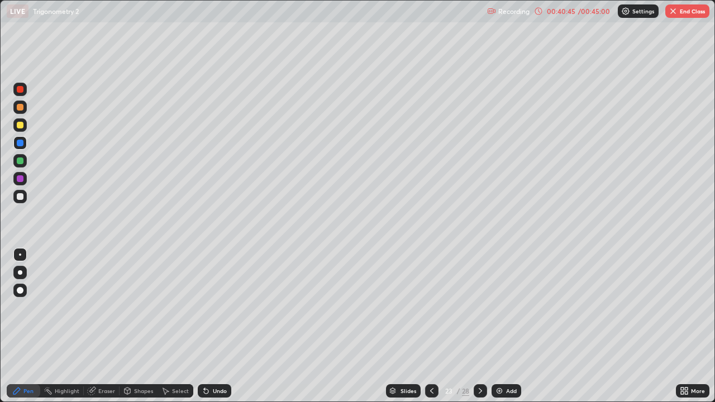
click at [430, 326] on icon at bounding box center [431, 390] width 9 height 9
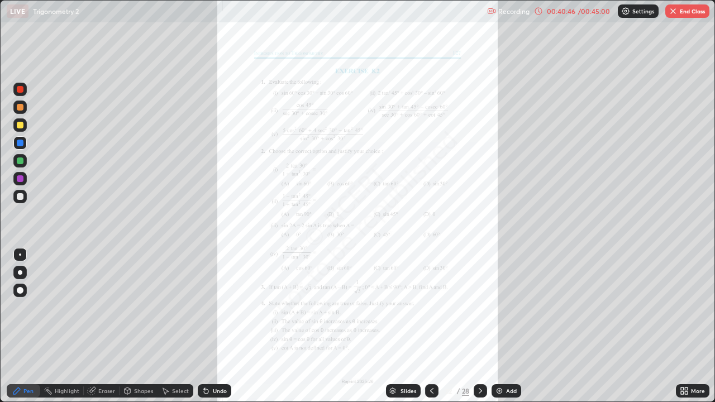
click at [478, 326] on icon at bounding box center [479, 391] width 3 height 6
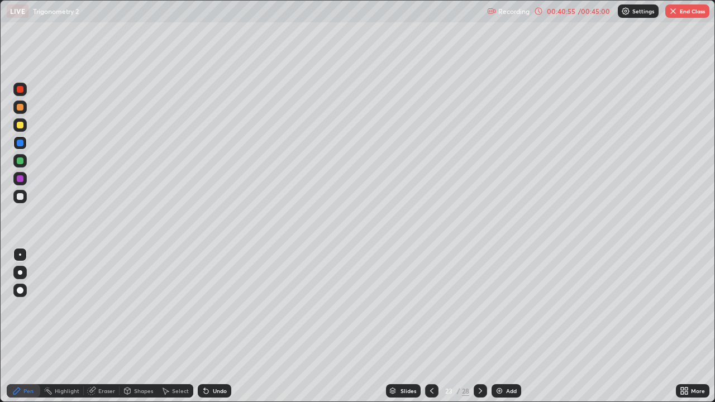
click at [17, 194] on div at bounding box center [20, 196] width 7 height 7
click at [106, 326] on div "Eraser" at bounding box center [106, 391] width 17 height 6
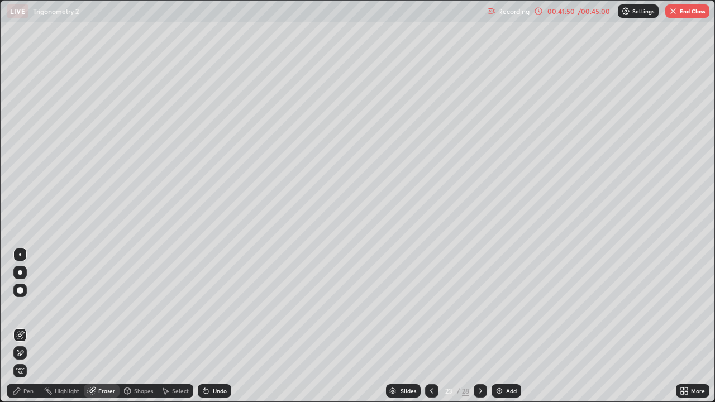
click at [26, 326] on div "Pen" at bounding box center [28, 391] width 10 height 6
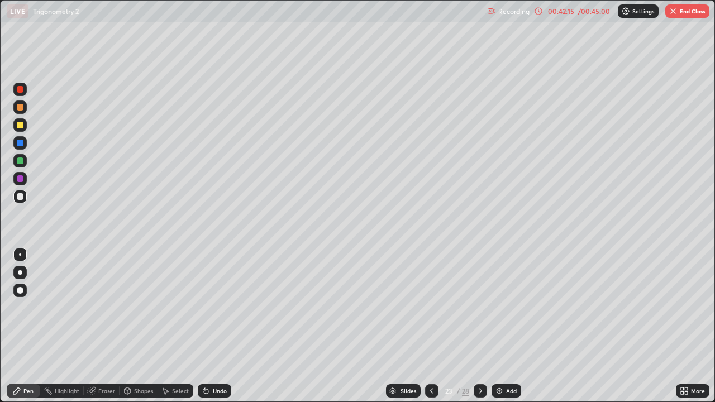
click at [218, 326] on div "Undo" at bounding box center [214, 390] width 33 height 13
click at [214, 326] on div "Undo" at bounding box center [220, 391] width 14 height 6
click at [20, 106] on div at bounding box center [20, 107] width 7 height 7
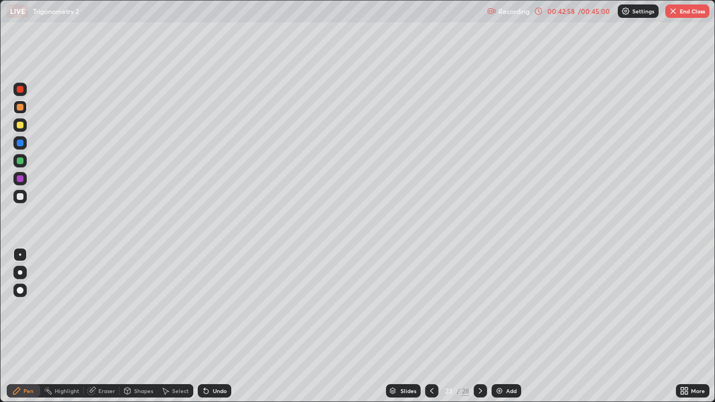
click at [21, 197] on div at bounding box center [20, 196] width 7 height 7
click at [432, 326] on icon at bounding box center [431, 391] width 3 height 6
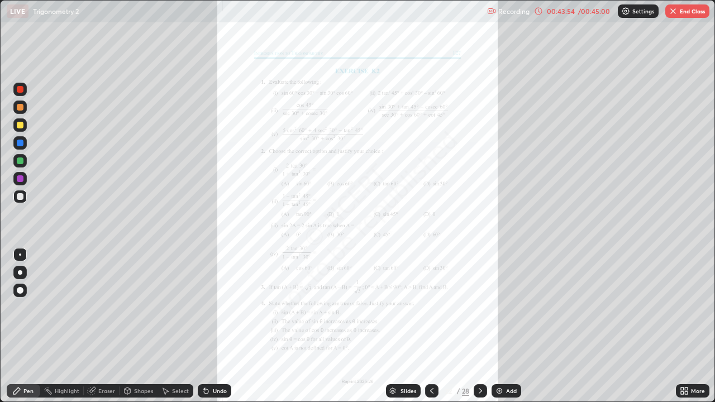
click at [479, 326] on icon at bounding box center [480, 390] width 9 height 9
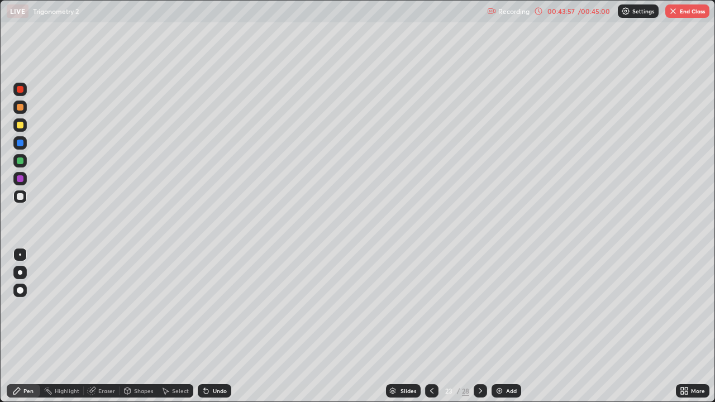
click at [432, 326] on icon at bounding box center [431, 390] width 9 height 9
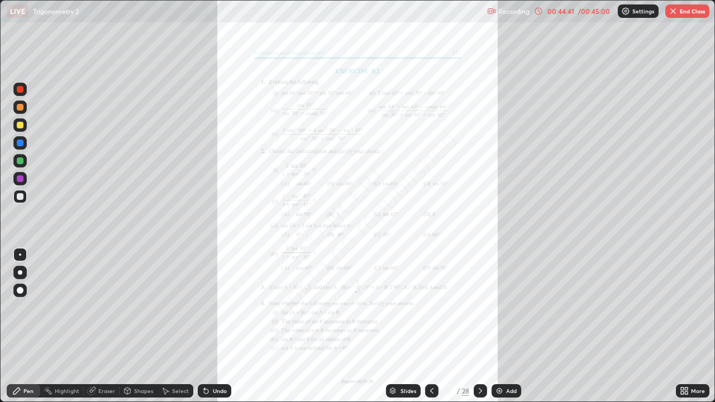
click at [478, 326] on icon at bounding box center [480, 390] width 9 height 9
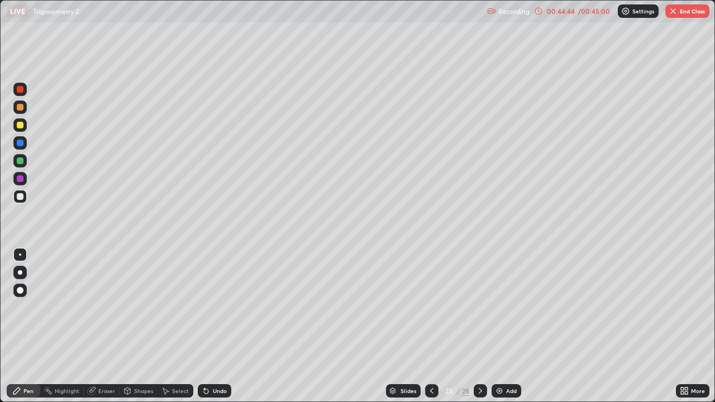
click at [430, 326] on icon at bounding box center [431, 390] width 9 height 9
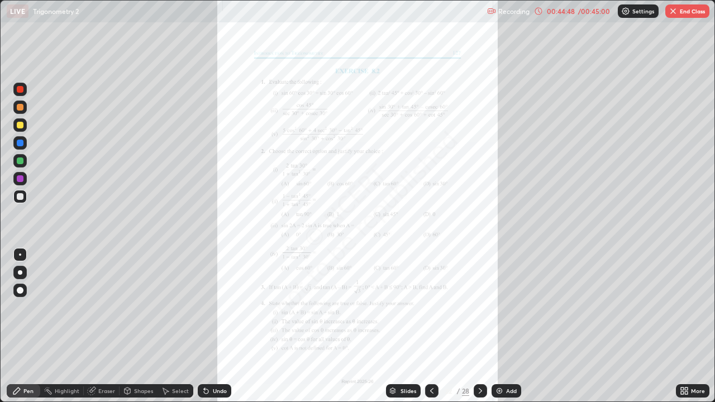
click at [480, 326] on icon at bounding box center [480, 390] width 9 height 9
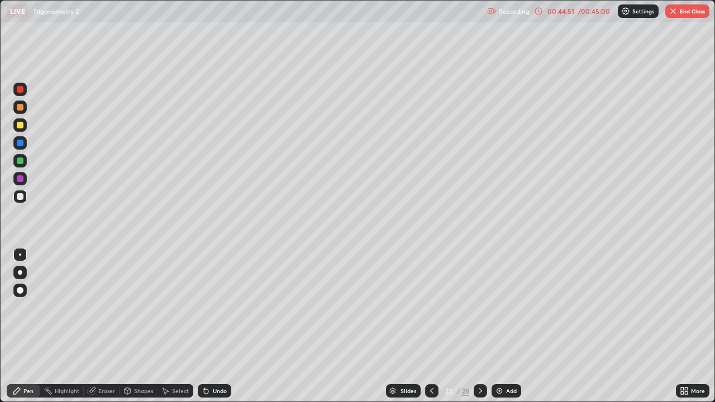
click at [430, 326] on icon at bounding box center [431, 391] width 3 height 6
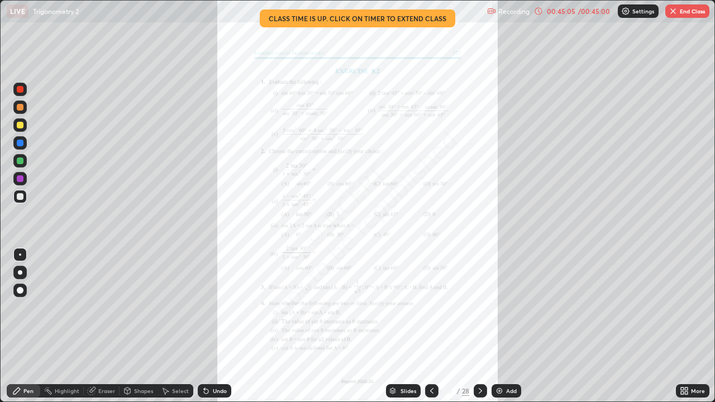
click at [480, 326] on icon at bounding box center [480, 390] width 9 height 9
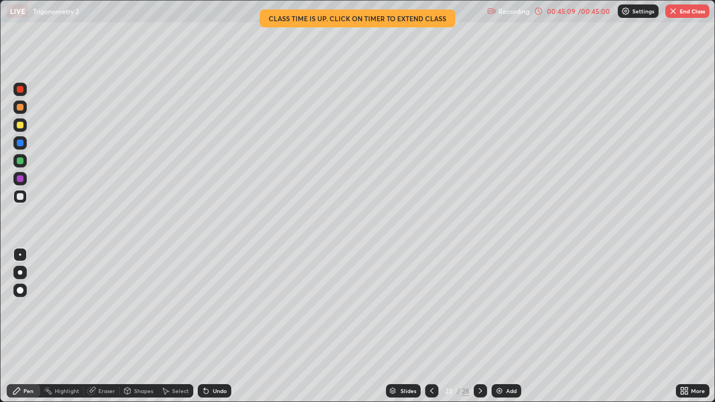
click at [688, 10] on button "End Class" at bounding box center [687, 10] width 44 height 13
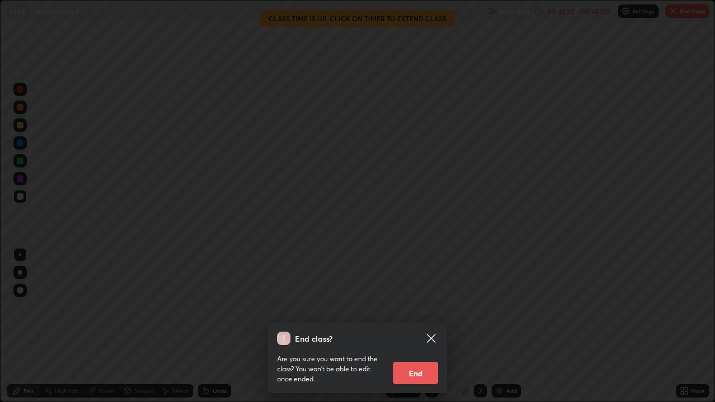
click at [418, 326] on button "End" at bounding box center [415, 373] width 45 height 22
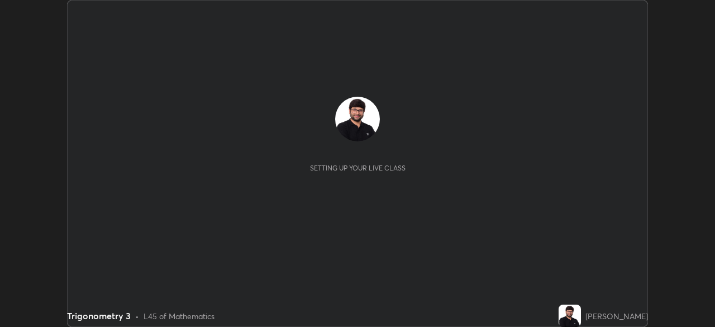
scroll to position [327, 714]
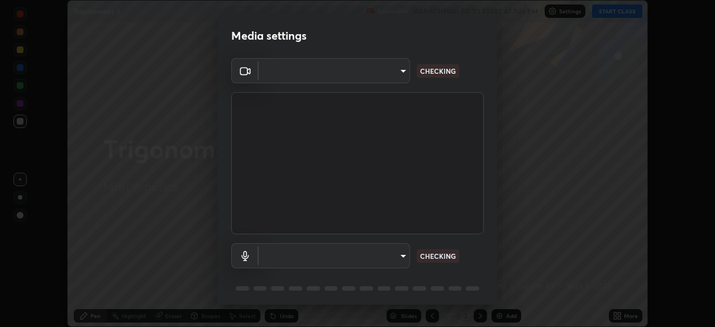
type input "a336d64f64e55d8aa7a740c0692a000d9b2cd72565bf31e1fe246034b728a4c7"
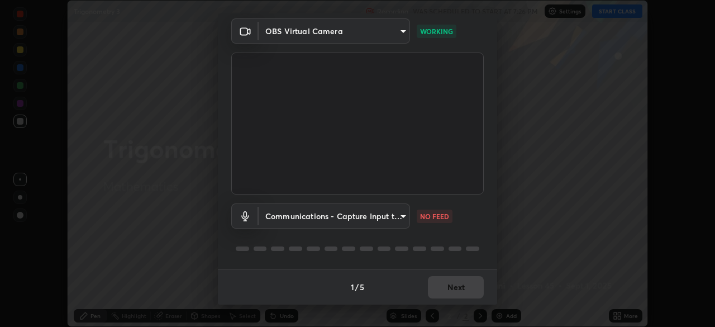
click at [404, 215] on body "Erase all Trigonometry 3 Recording WAS SCHEDULED TO START AT 7:26 PM Settings S…" at bounding box center [357, 163] width 715 height 327
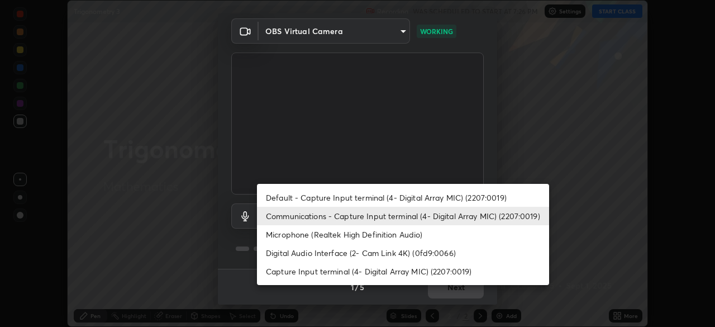
click at [427, 197] on li "Default - Capture Input terminal (4- Digital Array MIC) (2207:0019)" at bounding box center [403, 197] width 292 height 18
type input "default"
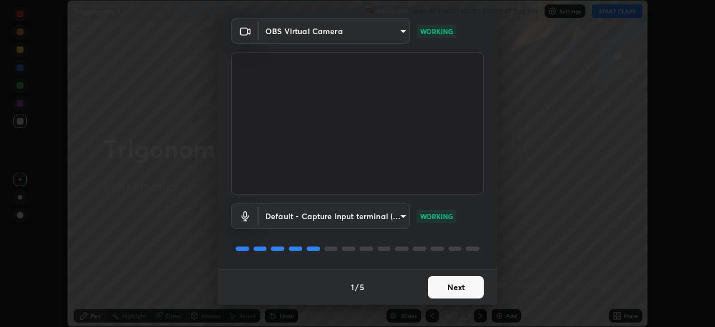
click at [469, 283] on button "Next" at bounding box center [456, 287] width 56 height 22
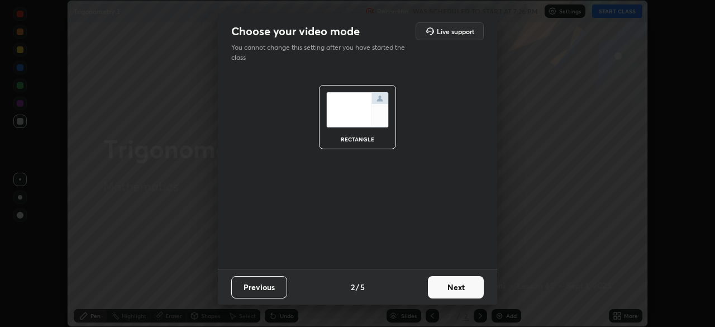
click at [467, 281] on button "Next" at bounding box center [456, 287] width 56 height 22
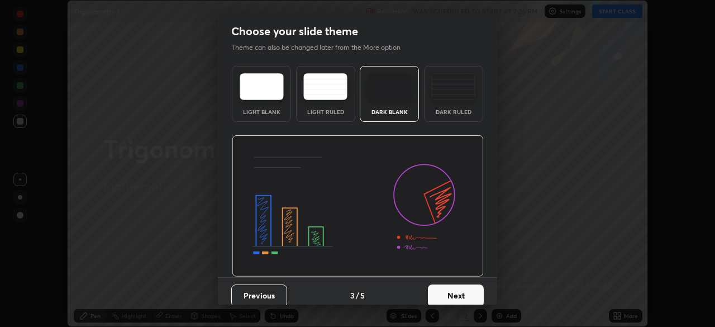
click at [468, 285] on button "Next" at bounding box center [456, 295] width 56 height 22
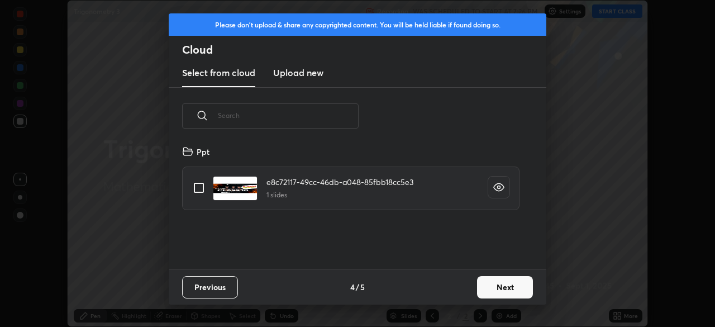
click at [492, 288] on button "Next" at bounding box center [505, 287] width 56 height 22
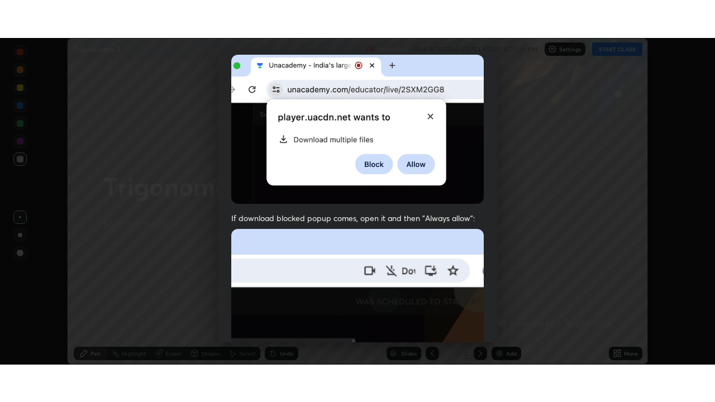
scroll to position [267, 0]
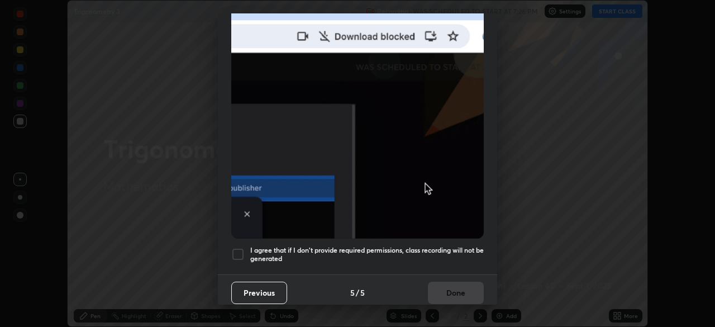
click at [236, 247] on div at bounding box center [237, 253] width 13 height 13
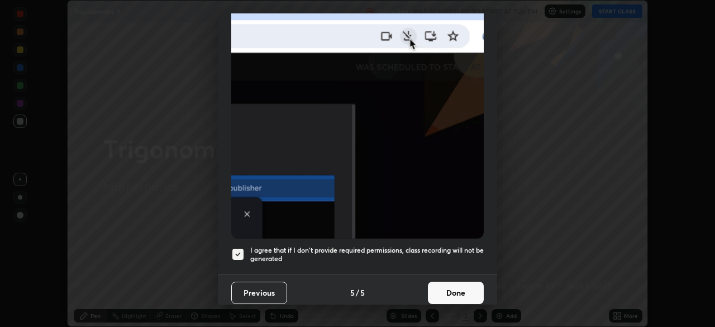
click at [461, 285] on button "Done" at bounding box center [456, 292] width 56 height 22
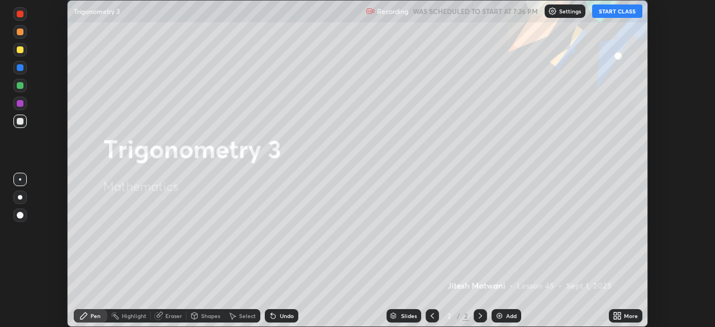
click at [622, 12] on button "START CLASS" at bounding box center [617, 10] width 50 height 13
click at [626, 317] on div "More" at bounding box center [631, 316] width 14 height 6
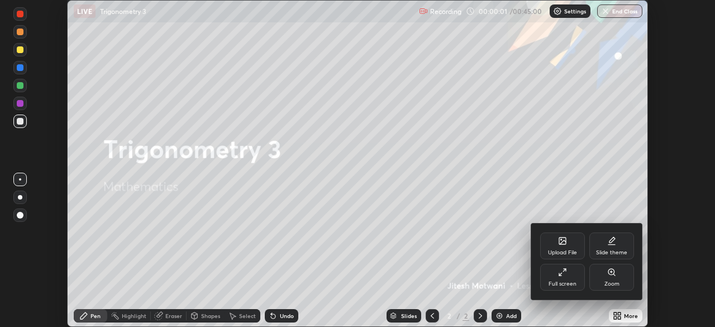
click at [564, 278] on div "Full screen" at bounding box center [562, 277] width 45 height 27
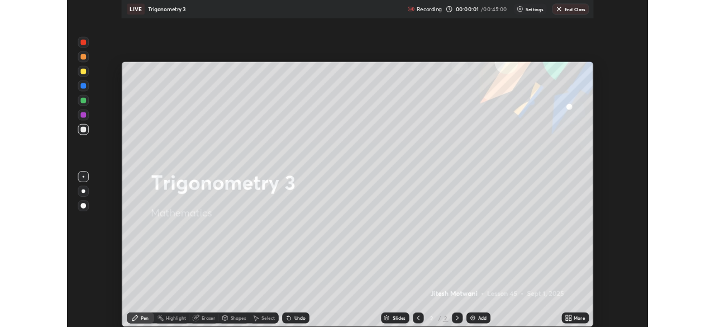
scroll to position [402, 715]
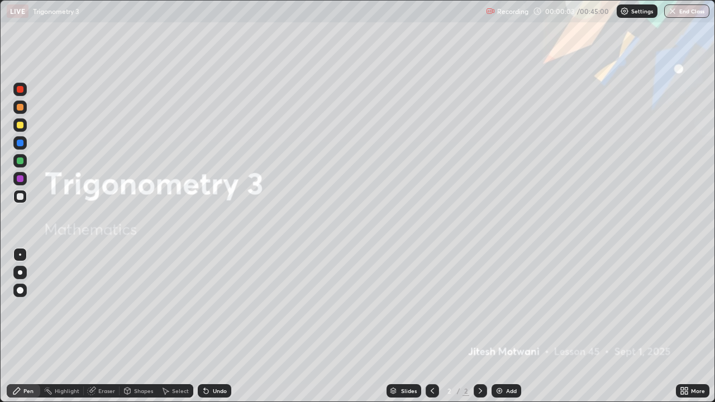
click at [504, 326] on div "Add" at bounding box center [506, 390] width 30 height 13
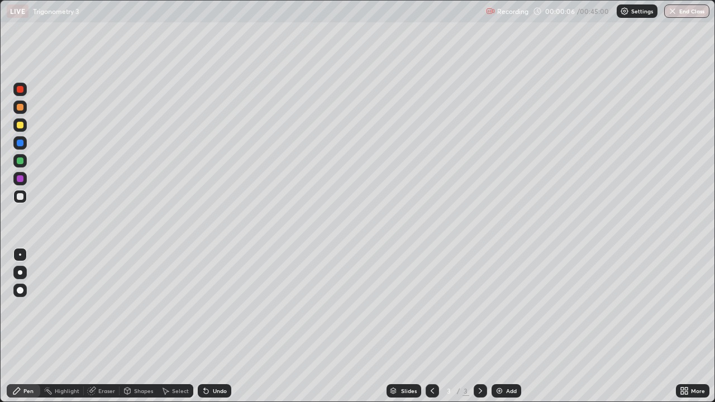
click at [21, 125] on div at bounding box center [20, 125] width 7 height 7
click at [433, 326] on div at bounding box center [431, 390] width 13 height 13
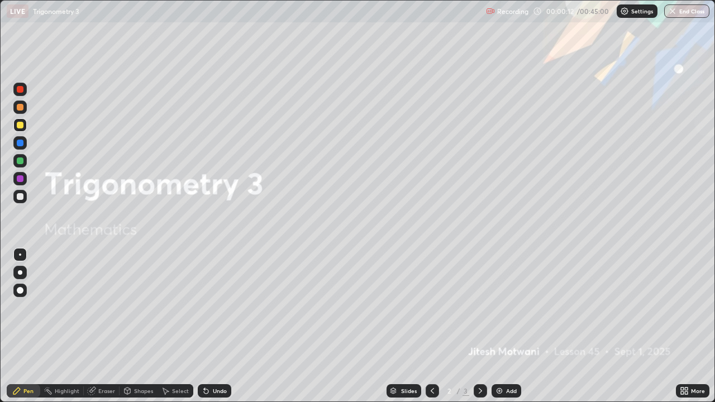
click at [698, 326] on div "More" at bounding box center [698, 391] width 14 height 6
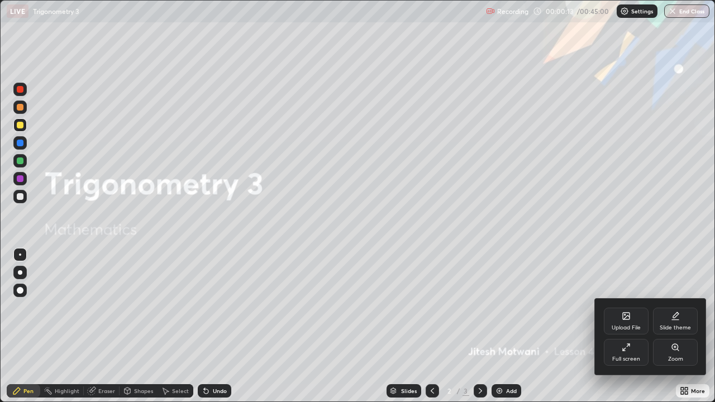
click at [630, 326] on div "Full screen" at bounding box center [626, 352] width 45 height 27
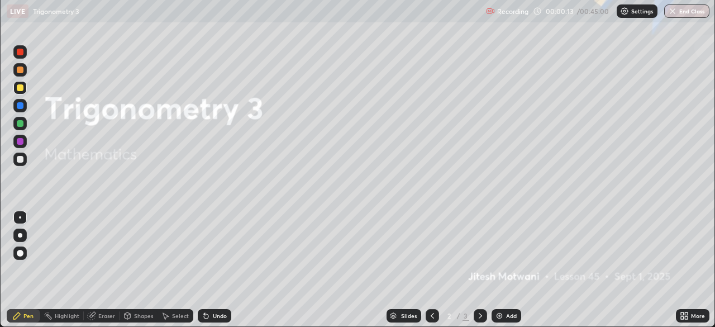
scroll to position [55502, 55114]
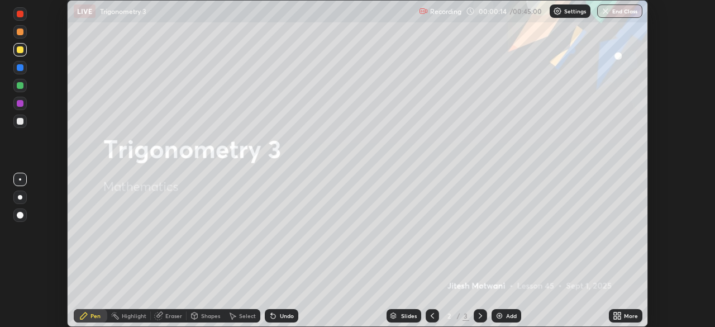
click at [631, 315] on div "More" at bounding box center [631, 316] width 14 height 6
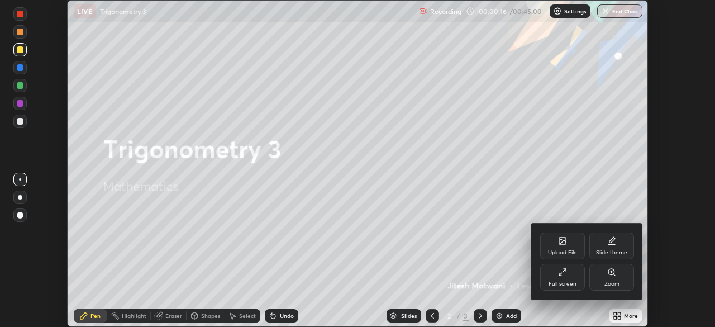
click at [564, 246] on div "Upload File" at bounding box center [562, 245] width 45 height 27
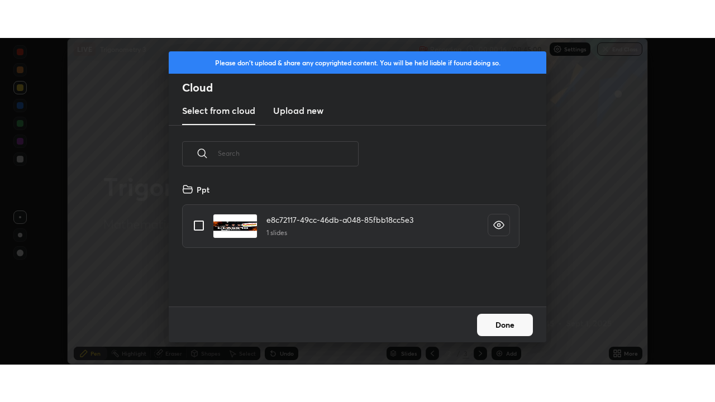
scroll to position [124, 358]
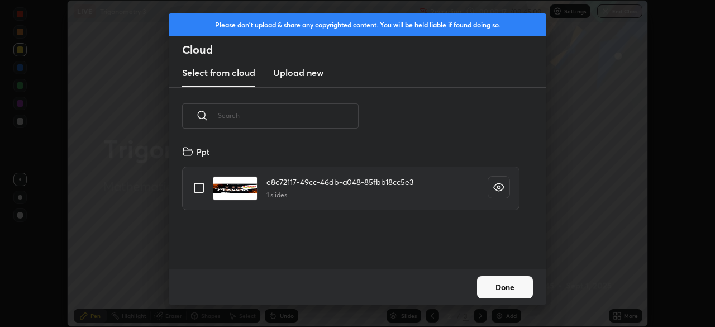
click at [297, 70] on h3 "Upload new" at bounding box center [298, 72] width 50 height 13
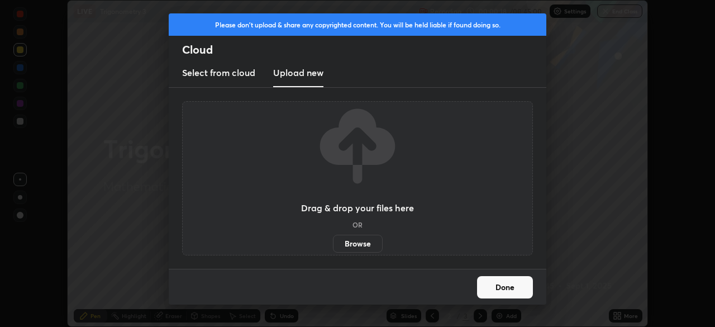
click at [360, 234] on label "Browse" at bounding box center [358, 243] width 50 height 18
click at [333, 234] on input "Browse" at bounding box center [333, 243] width 0 height 18
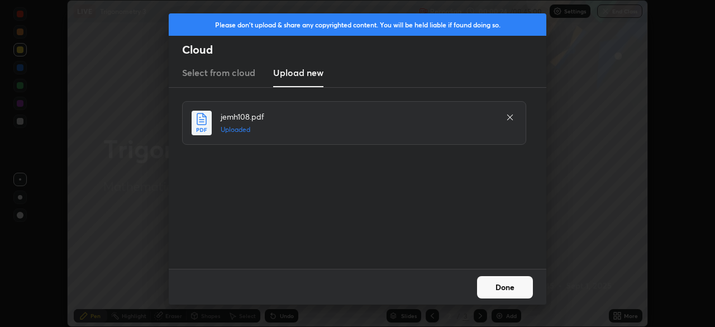
click at [509, 286] on button "Done" at bounding box center [505, 287] width 56 height 22
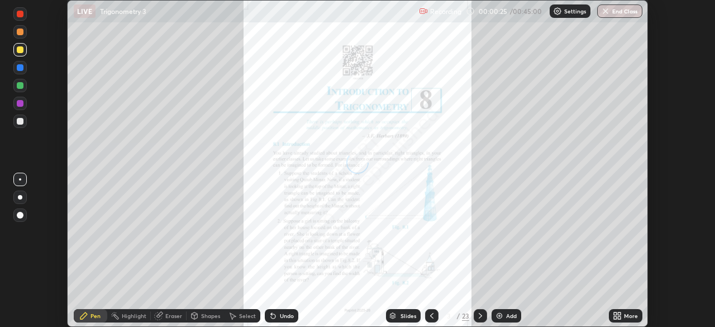
click at [633, 318] on div "More" at bounding box center [631, 316] width 14 height 6
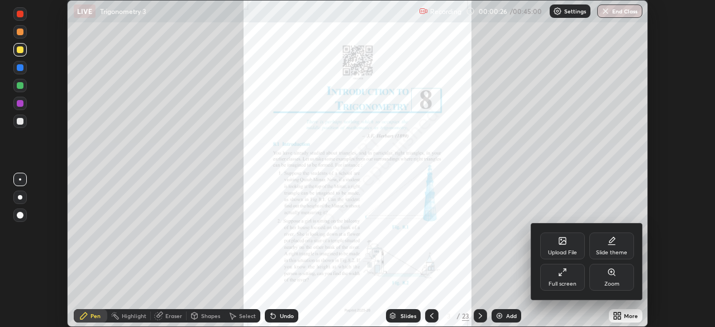
click at [565, 281] on div "Full screen" at bounding box center [562, 284] width 28 height 6
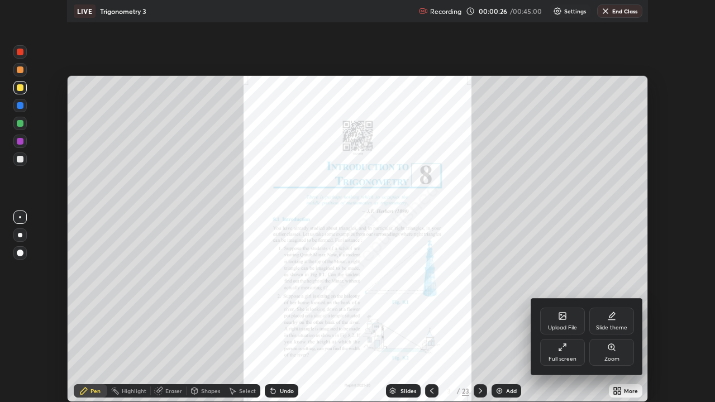
scroll to position [402, 715]
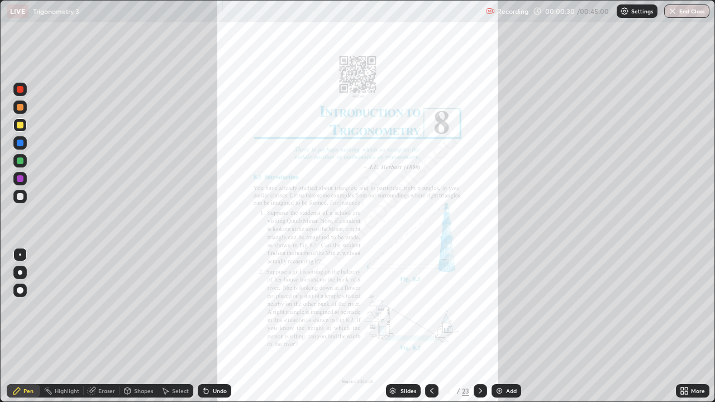
click at [407, 326] on div "Slides" at bounding box center [408, 391] width 16 height 6
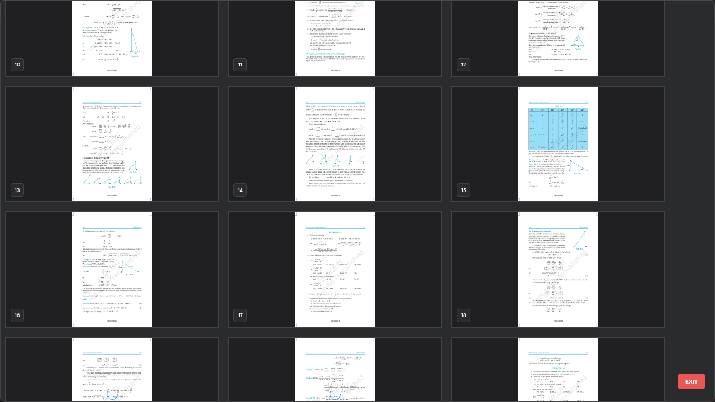
scroll to position [457, 0]
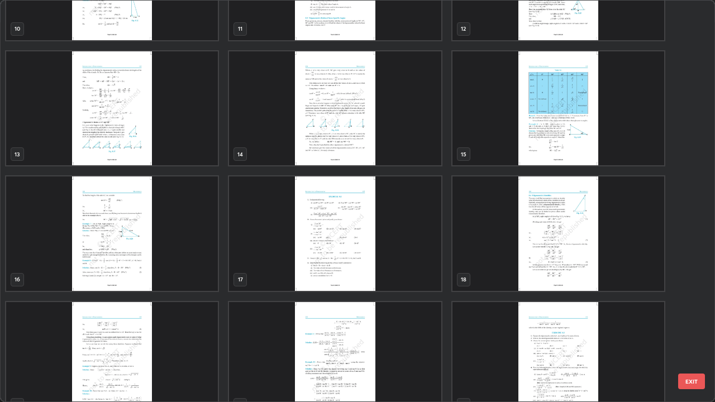
click at [342, 240] on img "grid" at bounding box center [335, 233] width 212 height 114
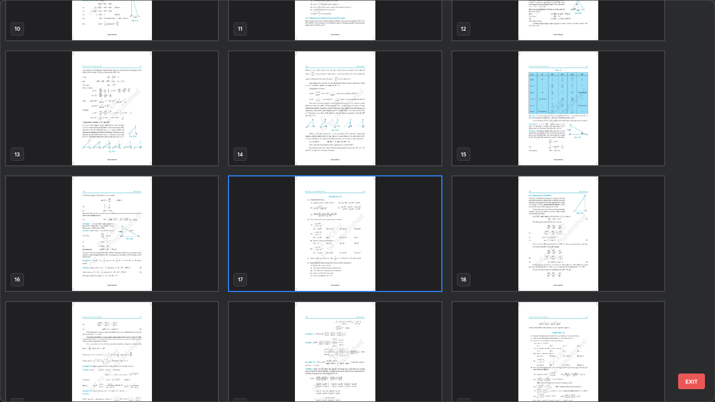
click at [342, 240] on img "grid" at bounding box center [335, 233] width 212 height 114
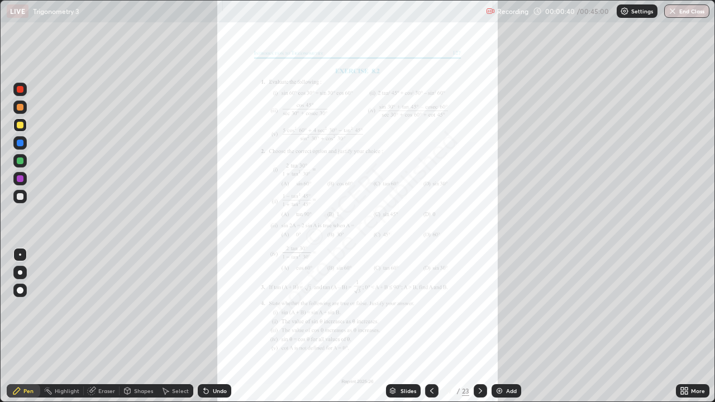
click at [21, 197] on div at bounding box center [20, 196] width 7 height 7
click at [215, 326] on div "Undo" at bounding box center [220, 391] width 14 height 6
click at [209, 326] on div "Undo" at bounding box center [214, 390] width 33 height 13
click at [204, 326] on icon at bounding box center [206, 391] width 4 height 4
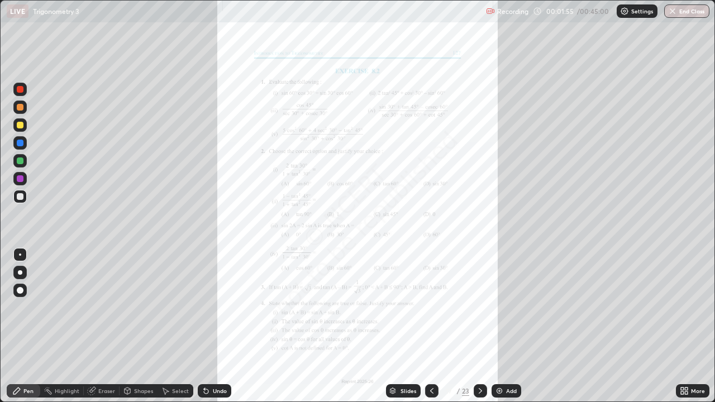
click at [16, 161] on div at bounding box center [19, 160] width 13 height 13
click at [19, 199] on div at bounding box center [20, 196] width 7 height 7
click at [19, 179] on div at bounding box center [20, 178] width 7 height 7
click at [17, 197] on div at bounding box center [20, 196] width 7 height 7
click at [210, 326] on div "Undo" at bounding box center [214, 390] width 33 height 13
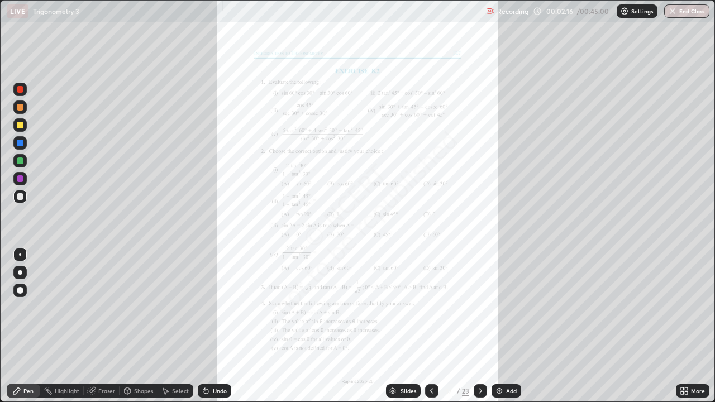
click at [210, 326] on div "Undo" at bounding box center [214, 390] width 33 height 13
click at [21, 141] on div at bounding box center [20, 143] width 7 height 7
click at [20, 165] on div at bounding box center [19, 160] width 13 height 13
click at [21, 180] on div at bounding box center [20, 178] width 7 height 7
click at [20, 144] on div at bounding box center [20, 143] width 7 height 7
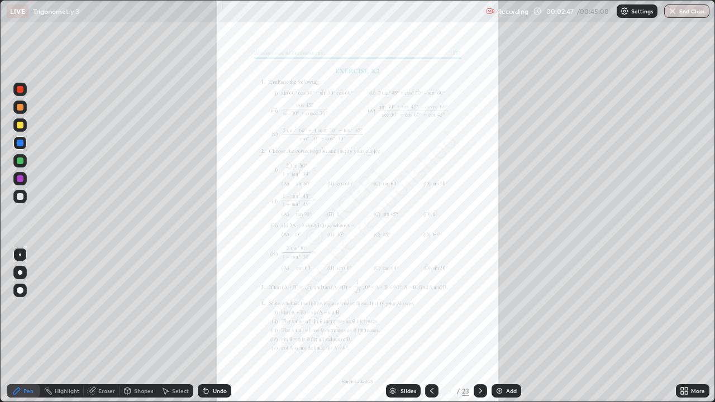
click at [20, 195] on div at bounding box center [20, 196] width 7 height 7
click at [210, 326] on div "Undo" at bounding box center [214, 390] width 33 height 13
click at [22, 126] on div at bounding box center [20, 125] width 7 height 7
click at [224, 326] on div "Undo" at bounding box center [220, 391] width 14 height 6
click at [226, 326] on div "Undo" at bounding box center [214, 390] width 33 height 13
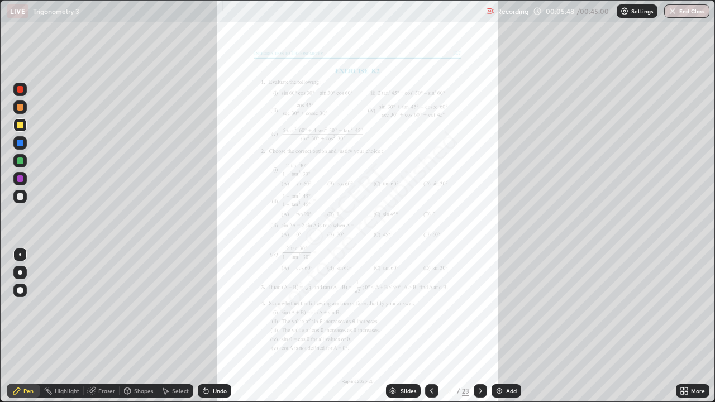
click at [26, 141] on div at bounding box center [19, 142] width 13 height 13
click at [502, 326] on div "Add" at bounding box center [506, 390] width 30 height 13
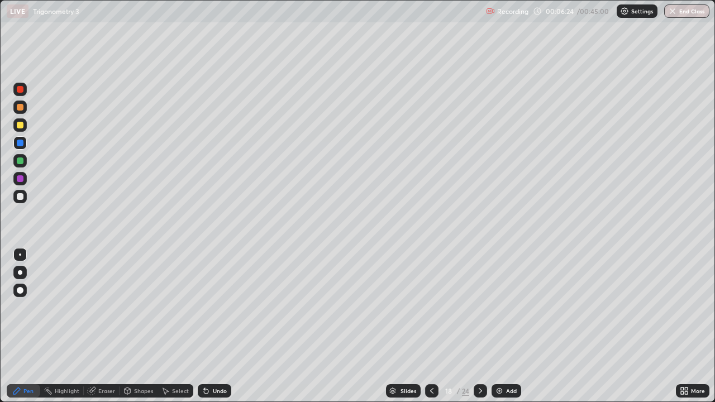
click at [23, 199] on div at bounding box center [19, 196] width 13 height 13
click at [209, 326] on icon at bounding box center [206, 390] width 9 height 9
click at [426, 326] on div at bounding box center [431, 390] width 13 height 13
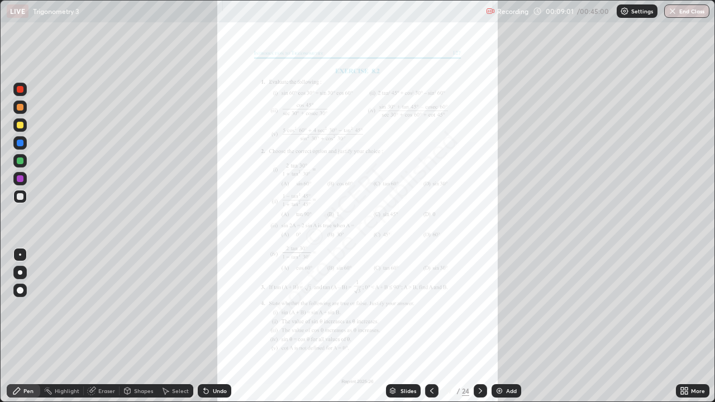
click at [480, 326] on icon at bounding box center [480, 390] width 9 height 9
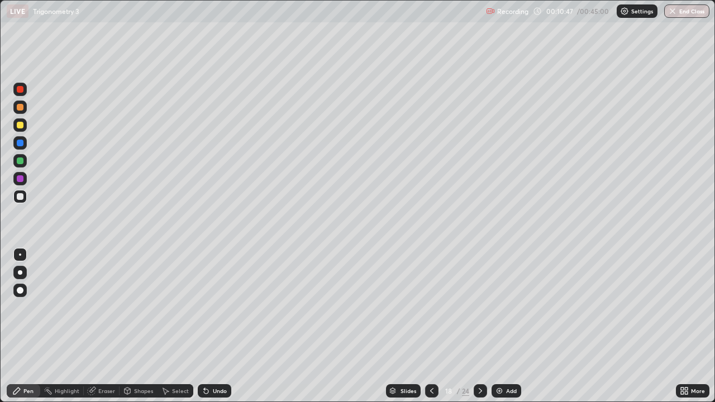
click at [478, 326] on icon at bounding box center [480, 390] width 9 height 9
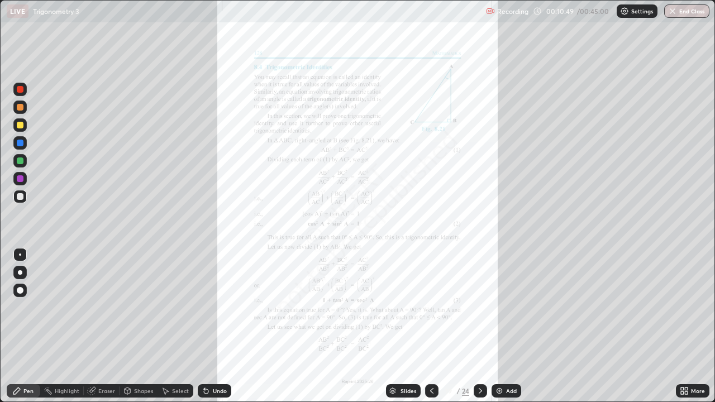
click at [478, 326] on div at bounding box center [479, 390] width 13 height 13
click at [475, 326] on div at bounding box center [479, 391] width 13 height 22
click at [507, 326] on div "Add" at bounding box center [511, 391] width 11 height 6
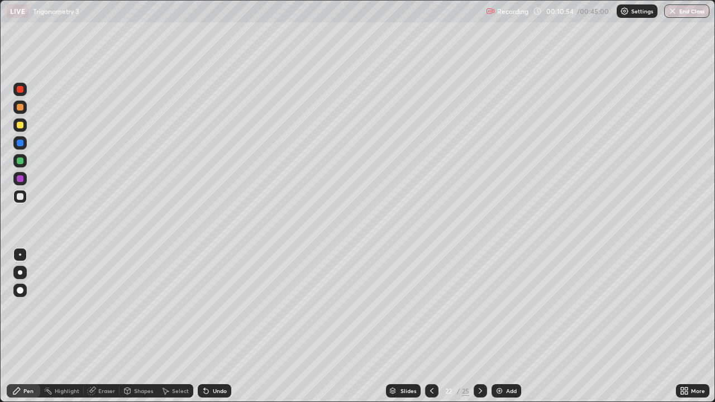
click at [21, 122] on div at bounding box center [20, 125] width 7 height 7
click at [21, 201] on div at bounding box center [19, 196] width 13 height 13
click at [217, 326] on div "Undo" at bounding box center [220, 391] width 14 height 6
click at [214, 326] on div "Undo" at bounding box center [214, 390] width 33 height 13
click at [210, 326] on div "Undo" at bounding box center [214, 390] width 33 height 13
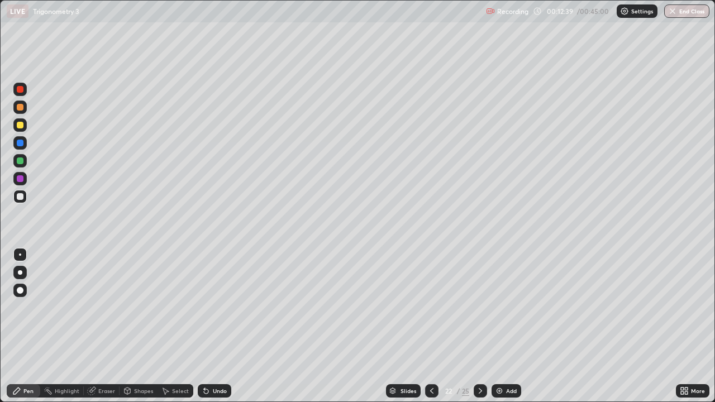
click at [209, 326] on div "Undo" at bounding box center [214, 390] width 33 height 13
click at [213, 326] on div "Undo" at bounding box center [220, 391] width 14 height 6
click at [210, 326] on div "Undo" at bounding box center [214, 390] width 33 height 13
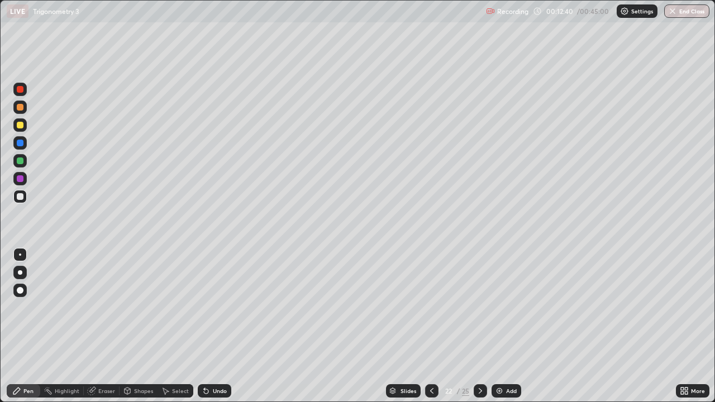
click at [210, 326] on div "Undo" at bounding box center [214, 390] width 33 height 13
click at [209, 326] on div "Undo" at bounding box center [214, 390] width 33 height 13
click at [213, 326] on div "Undo" at bounding box center [220, 391] width 14 height 6
click at [220, 326] on div "Undo" at bounding box center [220, 391] width 14 height 6
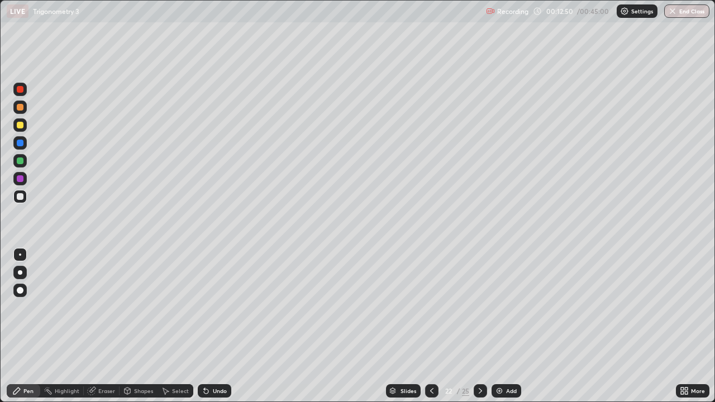
click at [17, 104] on div at bounding box center [19, 106] width 13 height 13
click at [15, 198] on div at bounding box center [19, 196] width 13 height 13
click at [17, 126] on div at bounding box center [20, 125] width 7 height 7
click at [518, 326] on div "Add" at bounding box center [506, 390] width 30 height 13
click at [20, 202] on div at bounding box center [19, 196] width 13 height 13
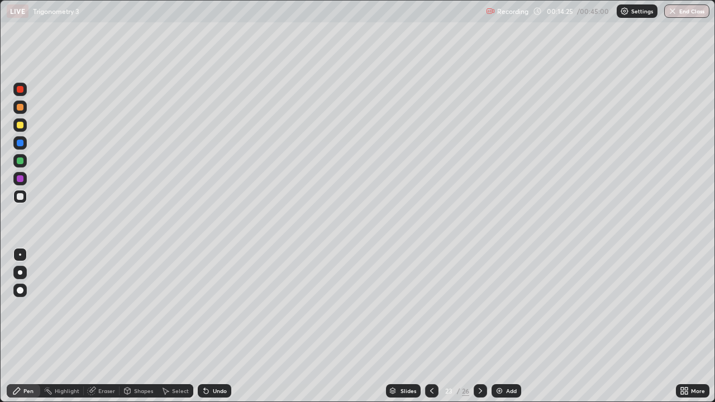
click at [226, 326] on div "Undo" at bounding box center [214, 390] width 33 height 13
click at [213, 326] on div "Undo" at bounding box center [220, 391] width 14 height 6
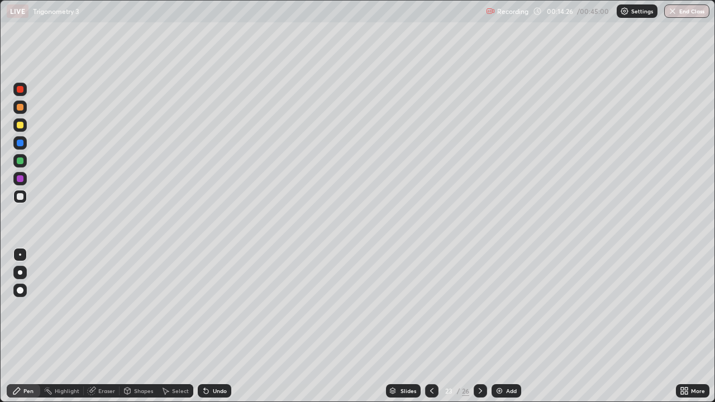
click at [209, 326] on div "Undo" at bounding box center [214, 390] width 33 height 13
click at [175, 326] on div "Select" at bounding box center [180, 391] width 17 height 6
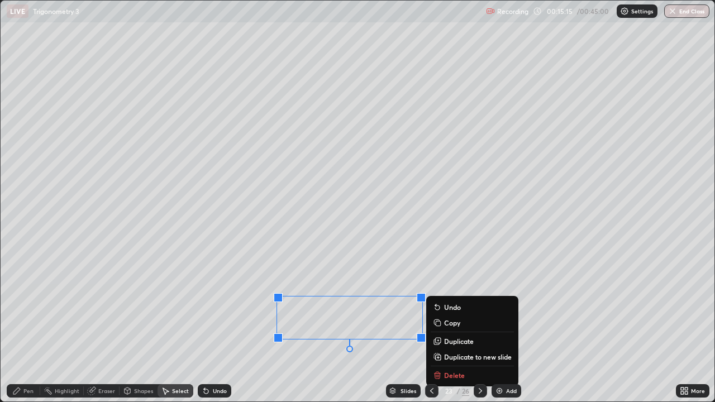
click at [18, 326] on icon at bounding box center [16, 390] width 7 height 7
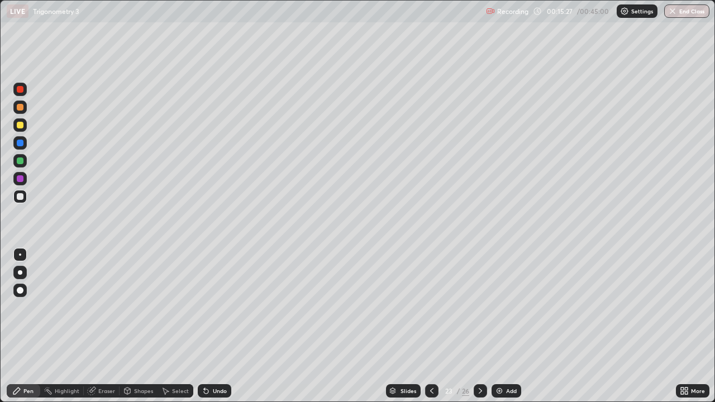
click at [25, 326] on div "Pen" at bounding box center [23, 390] width 33 height 13
click at [207, 326] on div "Undo" at bounding box center [214, 390] width 33 height 13
click at [202, 326] on icon at bounding box center [206, 390] width 9 height 9
click at [213, 326] on div "Undo" at bounding box center [220, 391] width 14 height 6
click at [17, 128] on div at bounding box center [19, 124] width 13 height 13
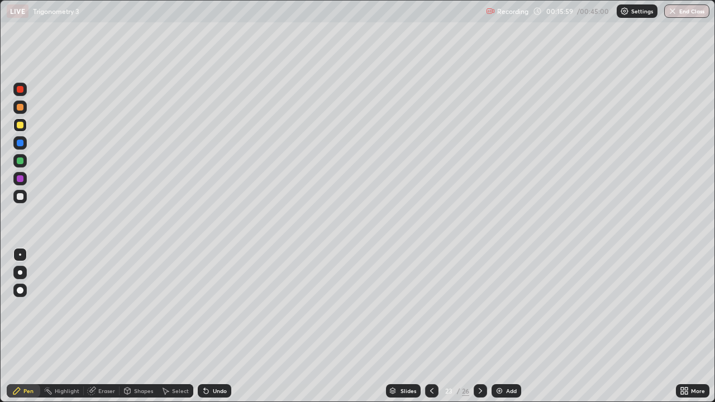
click at [20, 161] on div at bounding box center [20, 160] width 7 height 7
click at [429, 326] on icon at bounding box center [431, 390] width 9 height 9
click at [22, 195] on div at bounding box center [20, 196] width 7 height 7
click at [295, 326] on div "Slides 22 / 26 Add" at bounding box center [453, 391] width 444 height 22
click at [478, 326] on icon at bounding box center [480, 390] width 9 height 9
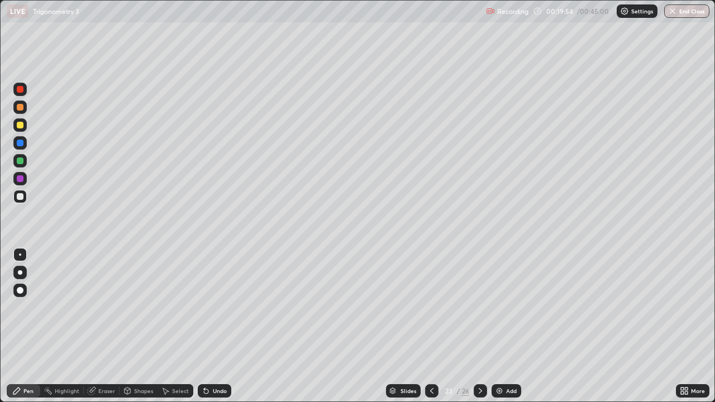
click at [408, 326] on div "Slides" at bounding box center [408, 391] width 16 height 6
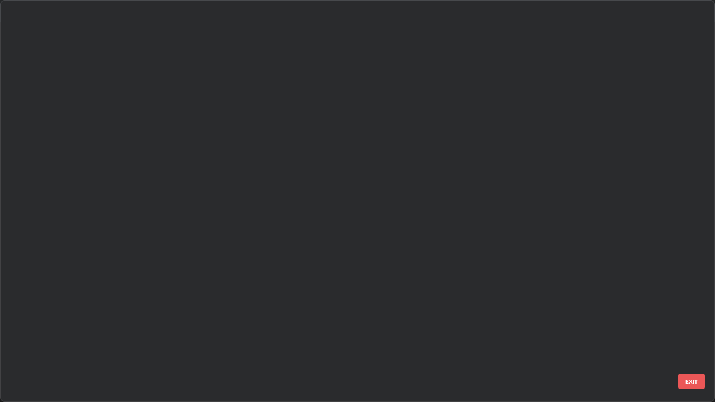
scroll to position [397, 708]
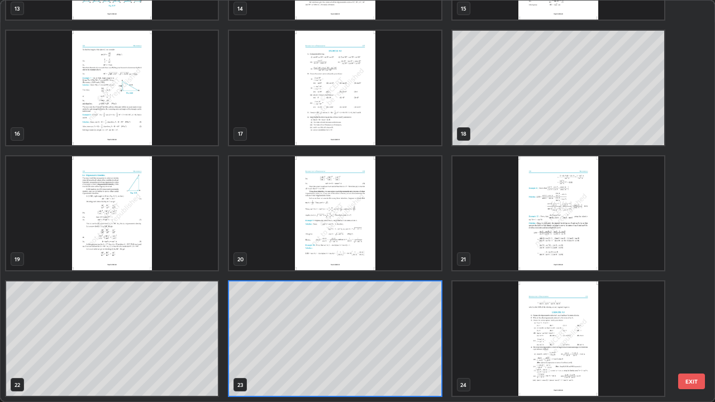
click at [574, 324] on img "grid" at bounding box center [558, 338] width 212 height 114
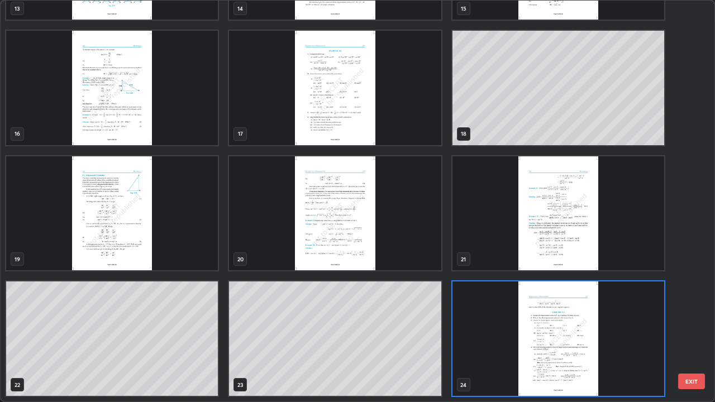
click at [574, 324] on img "grid" at bounding box center [558, 338] width 212 height 114
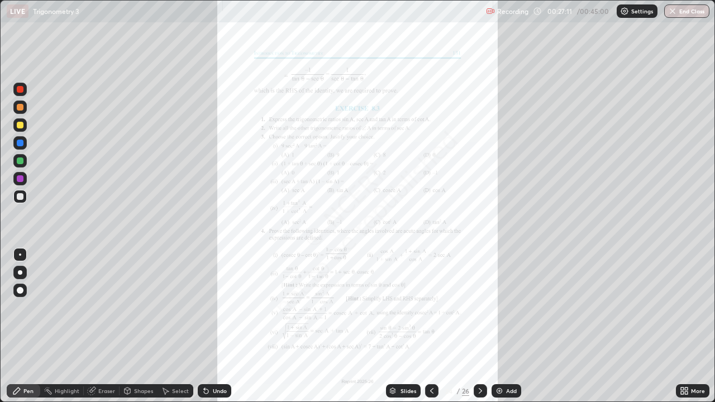
click at [505, 326] on div "Add" at bounding box center [506, 390] width 30 height 13
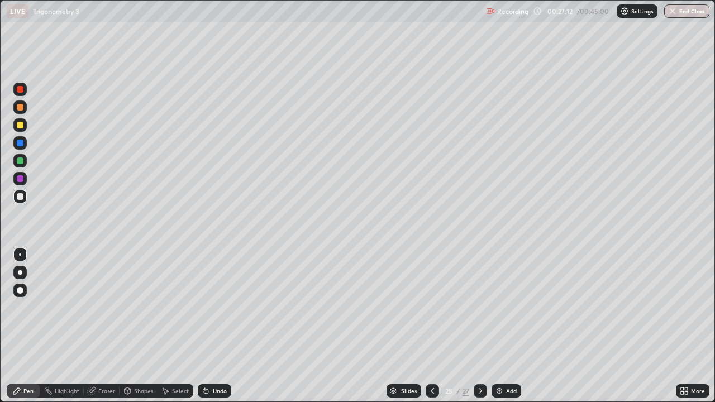
click at [15, 124] on div at bounding box center [19, 124] width 13 height 13
click at [18, 197] on div at bounding box center [20, 196] width 7 height 7
click at [20, 126] on div at bounding box center [20, 125] width 7 height 7
click at [218, 326] on div "Undo" at bounding box center [220, 391] width 14 height 6
click at [213, 326] on div "Undo" at bounding box center [220, 391] width 14 height 6
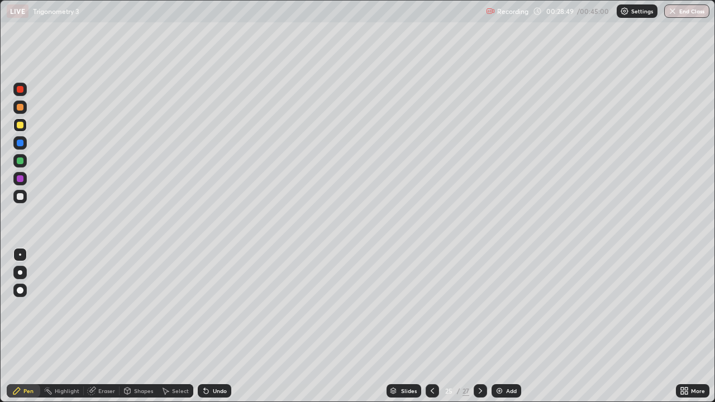
click at [213, 326] on div "Undo" at bounding box center [220, 391] width 14 height 6
click at [210, 326] on div "Undo" at bounding box center [214, 390] width 33 height 13
click at [213, 326] on div "Undo" at bounding box center [220, 391] width 14 height 6
click at [207, 326] on icon at bounding box center [206, 390] width 9 height 9
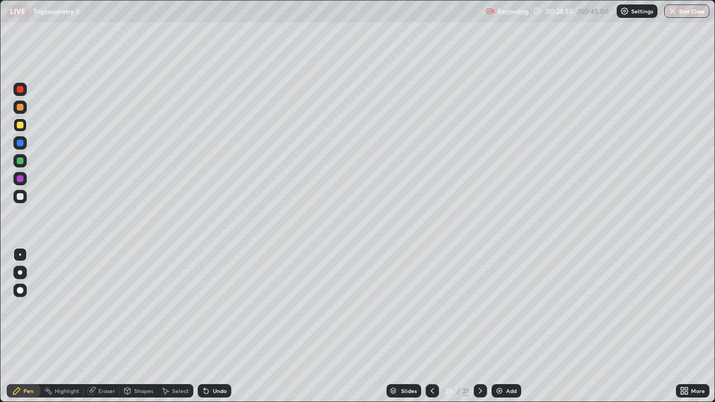
click at [207, 326] on icon at bounding box center [206, 390] width 9 height 9
click at [198, 326] on div "Undo" at bounding box center [214, 390] width 33 height 13
click at [217, 326] on div "Undo" at bounding box center [220, 391] width 14 height 6
click at [215, 326] on div "Undo" at bounding box center [220, 391] width 14 height 6
click at [16, 161] on div at bounding box center [19, 160] width 13 height 13
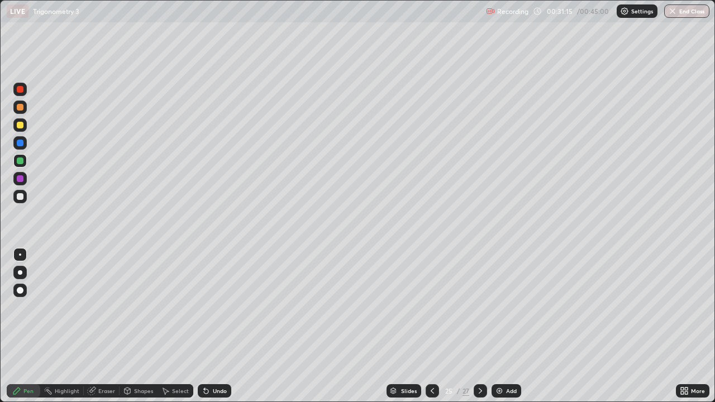
click at [21, 197] on div at bounding box center [20, 196] width 7 height 7
click at [22, 105] on div at bounding box center [20, 107] width 7 height 7
click at [20, 202] on div at bounding box center [19, 196] width 13 height 13
click at [18, 112] on div at bounding box center [19, 106] width 13 height 13
click at [17, 143] on div at bounding box center [20, 143] width 7 height 7
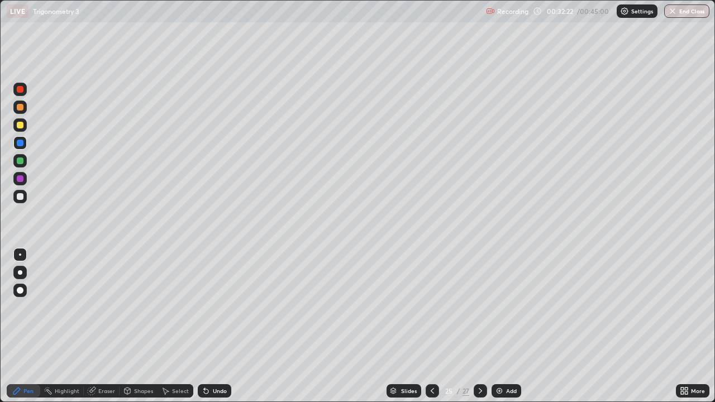
click at [511, 326] on div "Add" at bounding box center [506, 390] width 30 height 13
click at [437, 326] on div at bounding box center [431, 390] width 13 height 13
click at [20, 126] on div at bounding box center [20, 125] width 7 height 7
click at [22, 161] on div at bounding box center [20, 160] width 7 height 7
click at [19, 107] on div at bounding box center [20, 107] width 7 height 7
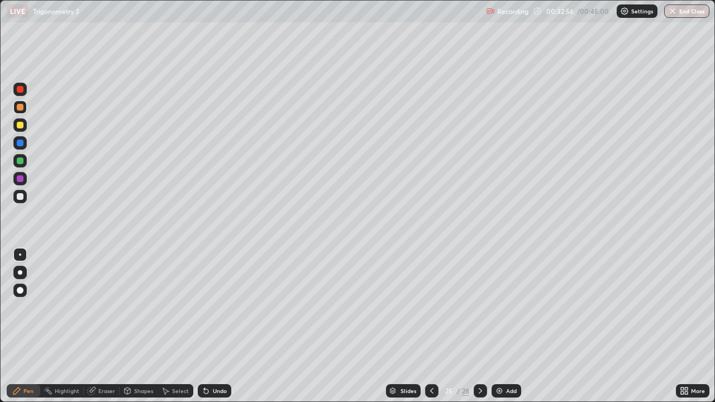
click at [18, 88] on div at bounding box center [20, 89] width 7 height 7
click at [215, 326] on div "Undo" at bounding box center [214, 390] width 33 height 13
click at [215, 326] on div "Undo" at bounding box center [220, 391] width 14 height 6
click at [17, 198] on div at bounding box center [20, 196] width 7 height 7
click at [23, 109] on div at bounding box center [19, 106] width 13 height 13
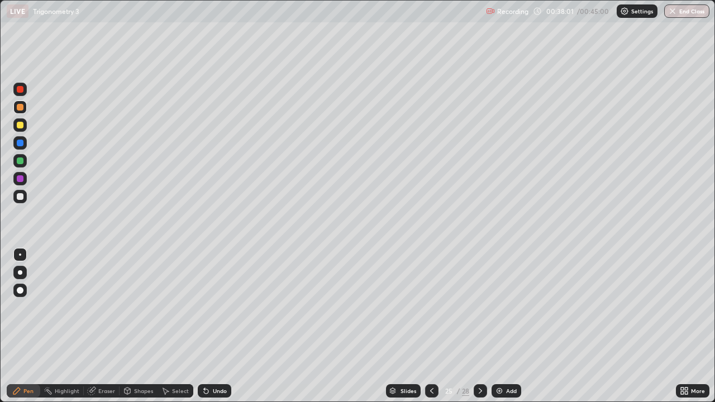
click at [685, 12] on button "End Class" at bounding box center [686, 10] width 45 height 13
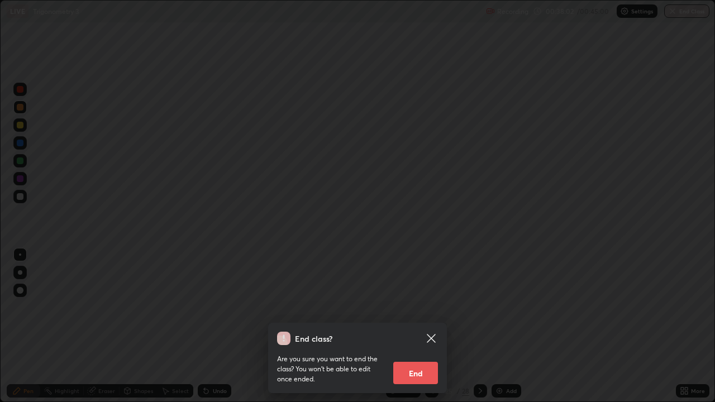
click at [408, 326] on button "End" at bounding box center [415, 373] width 45 height 22
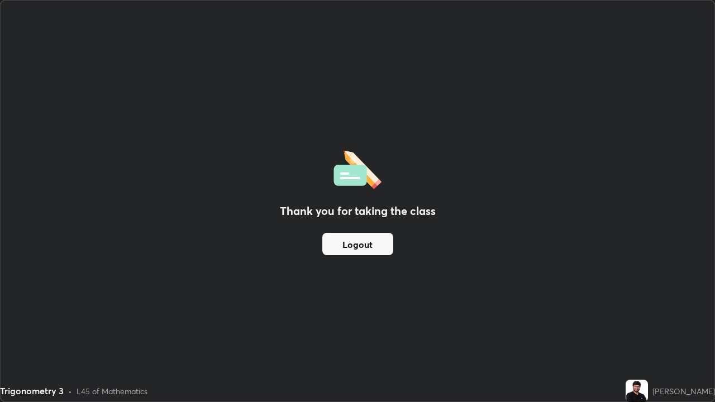
click at [356, 245] on button "Logout" at bounding box center [357, 244] width 71 height 22
